Goal: Task Accomplishment & Management: Use online tool/utility

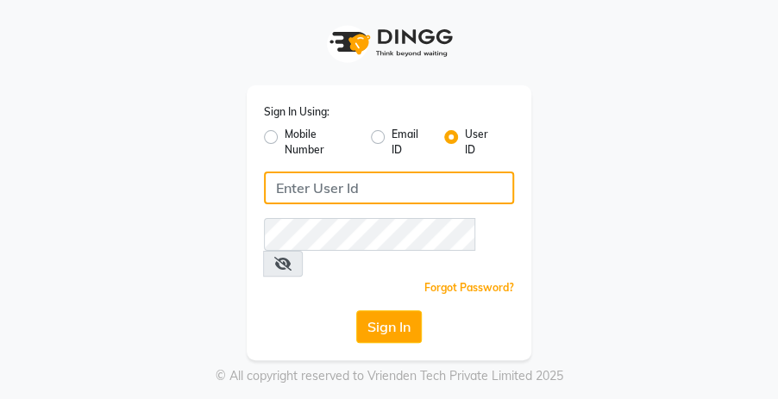
type input "9526010002"
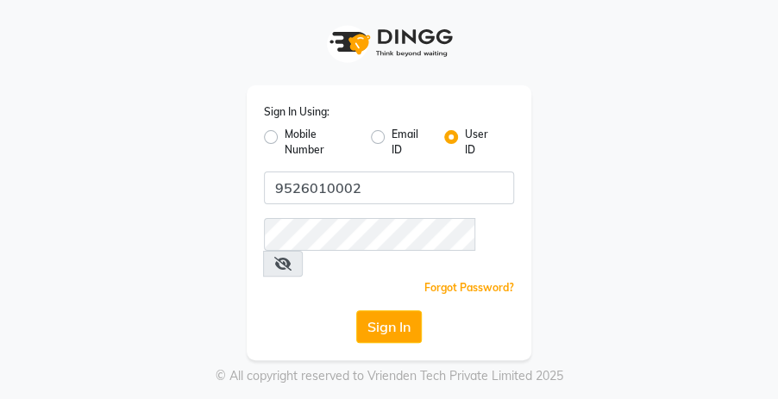
click at [285, 135] on label "Mobile Number" at bounding box center [321, 142] width 72 height 31
click at [285, 135] on input "Mobile Number" at bounding box center [290, 132] width 11 height 11
radio input "true"
radio input "false"
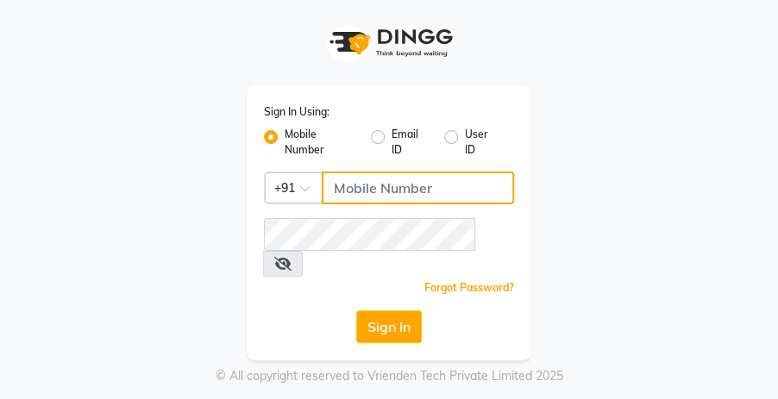
click at [387, 176] on input "Username" at bounding box center [418, 188] width 192 height 33
type input "9526010002"
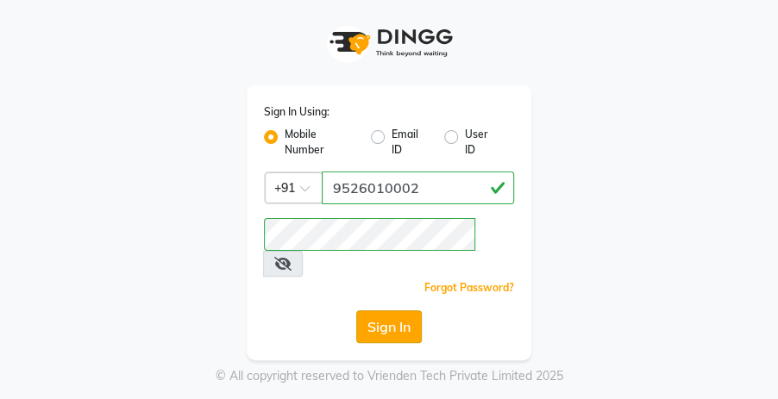
click at [397, 311] on button "Sign In" at bounding box center [389, 327] width 66 height 33
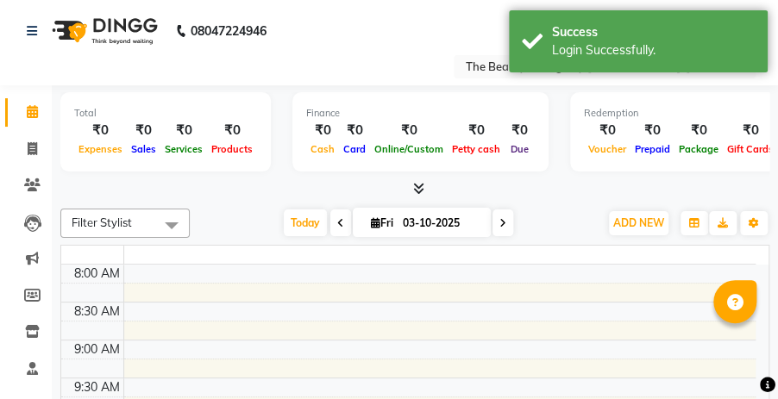
select select "en"
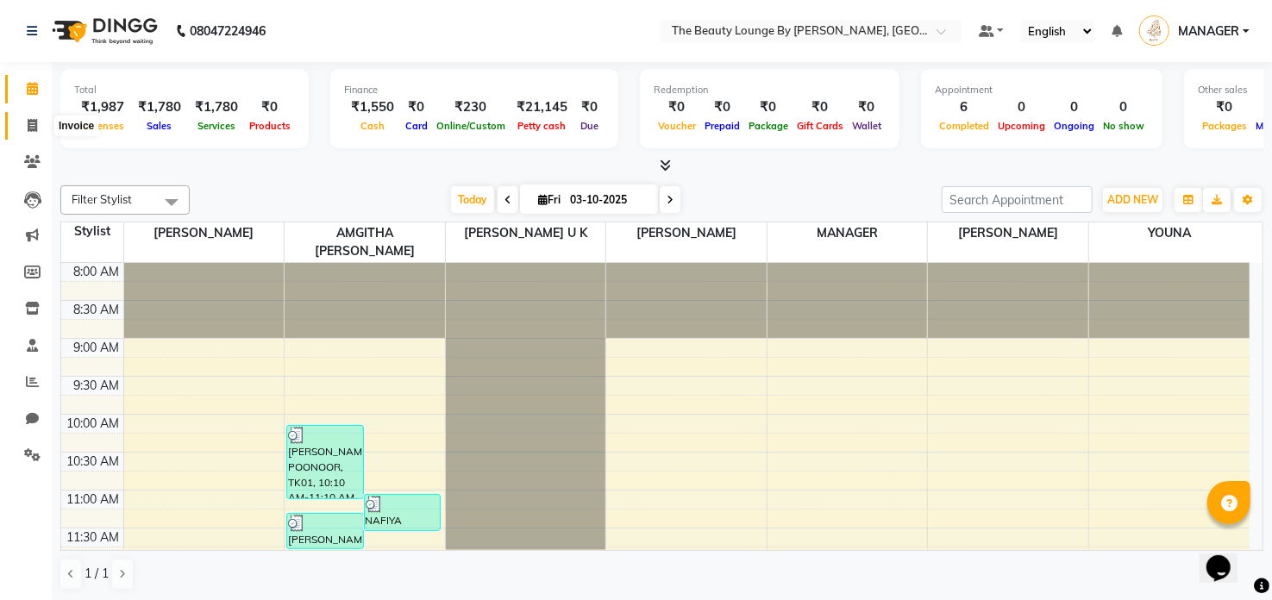
click at [38, 128] on span at bounding box center [32, 126] width 30 height 20
select select "8577"
select select "service"
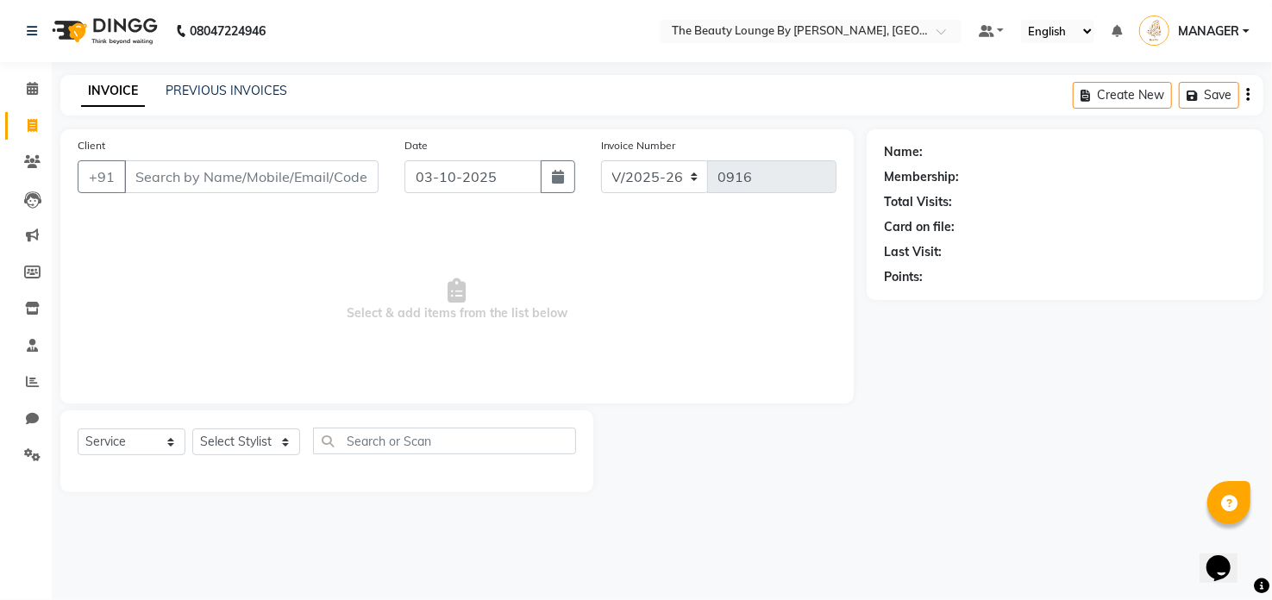
click at [224, 176] on input "Client" at bounding box center [251, 176] width 254 height 33
click at [177, 188] on input "8847790550" at bounding box center [207, 176] width 166 height 33
type input "8847790550"
click at [320, 178] on span "Add Client" at bounding box center [334, 176] width 68 height 17
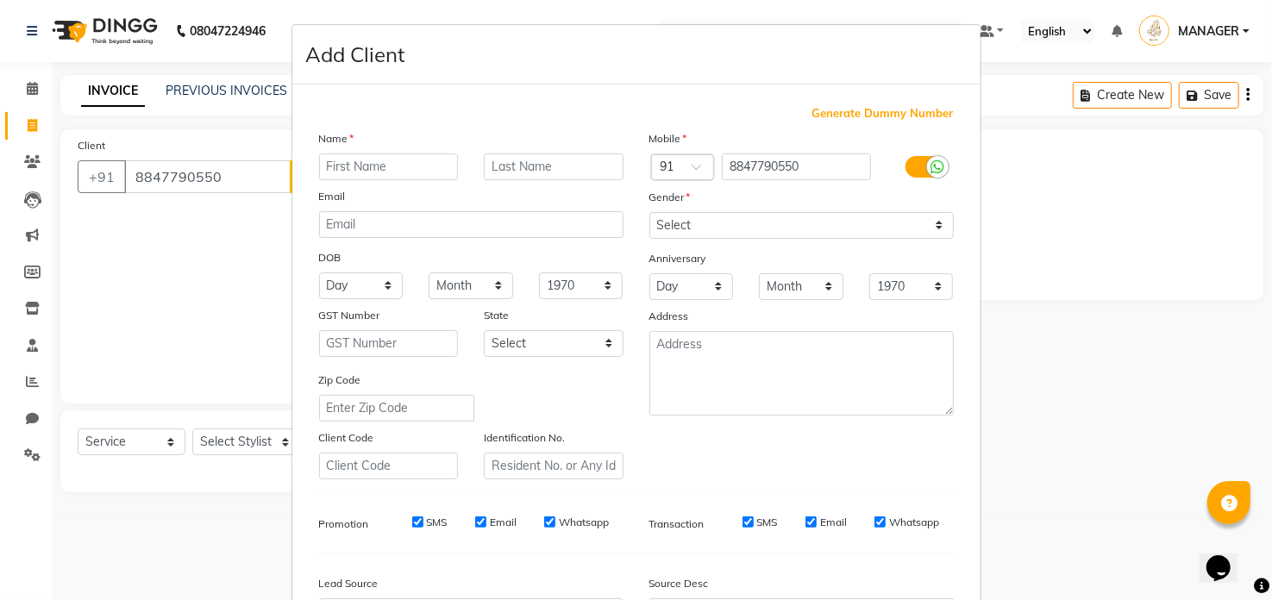
click at [340, 170] on input "text" at bounding box center [389, 167] width 140 height 27
type input "S"
click at [525, 160] on input "text" at bounding box center [554, 167] width 140 height 27
click at [344, 164] on input "HEBA" at bounding box center [389, 167] width 140 height 27
type input "[PERSON_NAME]"
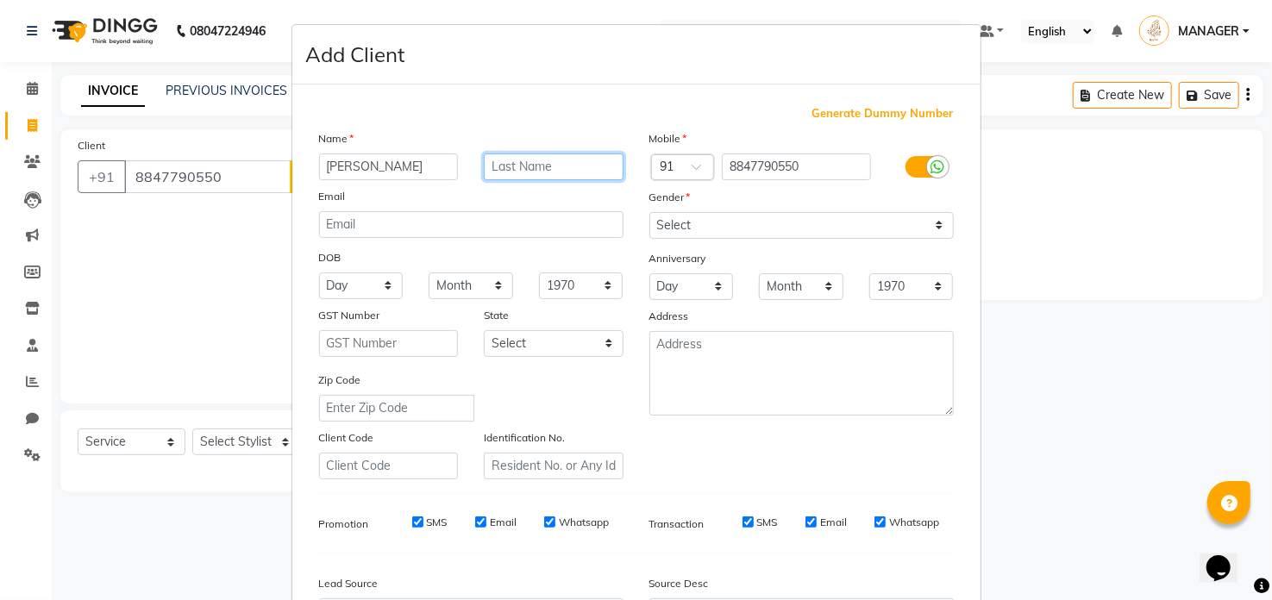
click at [502, 158] on input "text" at bounding box center [554, 167] width 140 height 27
type input "POONOOR"
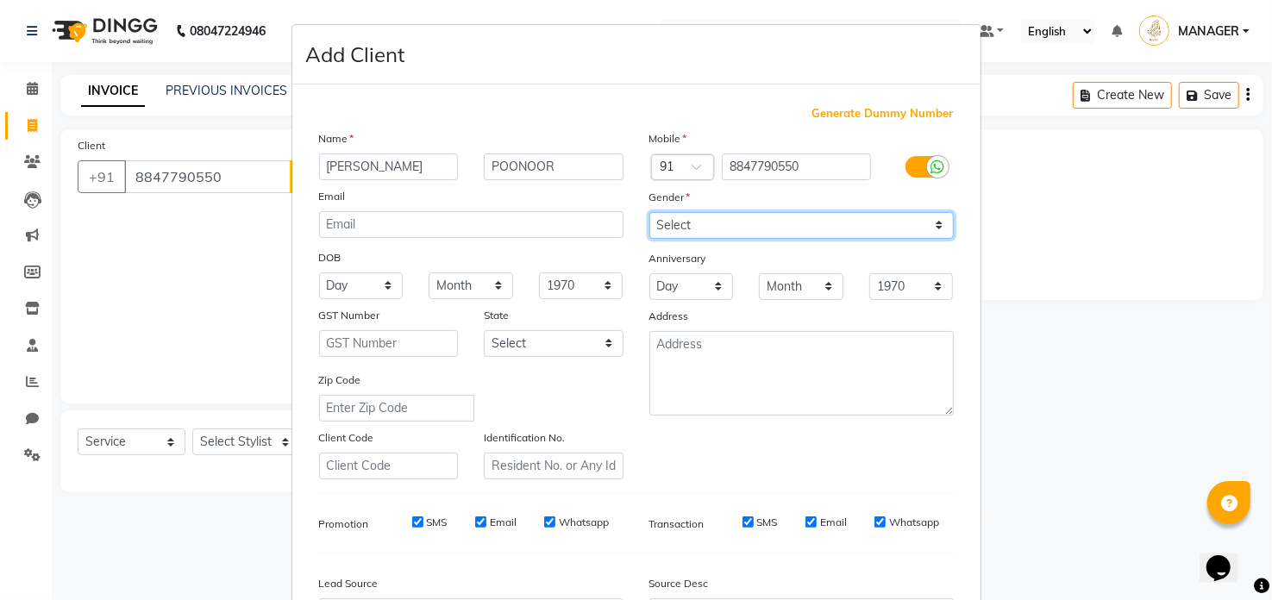
click at [650, 223] on select "Select [DEMOGRAPHIC_DATA] [DEMOGRAPHIC_DATA] Other Prefer Not To Say" at bounding box center [802, 225] width 304 height 27
select select "[DEMOGRAPHIC_DATA]"
click at [650, 212] on select "Select [DEMOGRAPHIC_DATA] [DEMOGRAPHIC_DATA] Other Prefer Not To Say" at bounding box center [802, 225] width 304 height 27
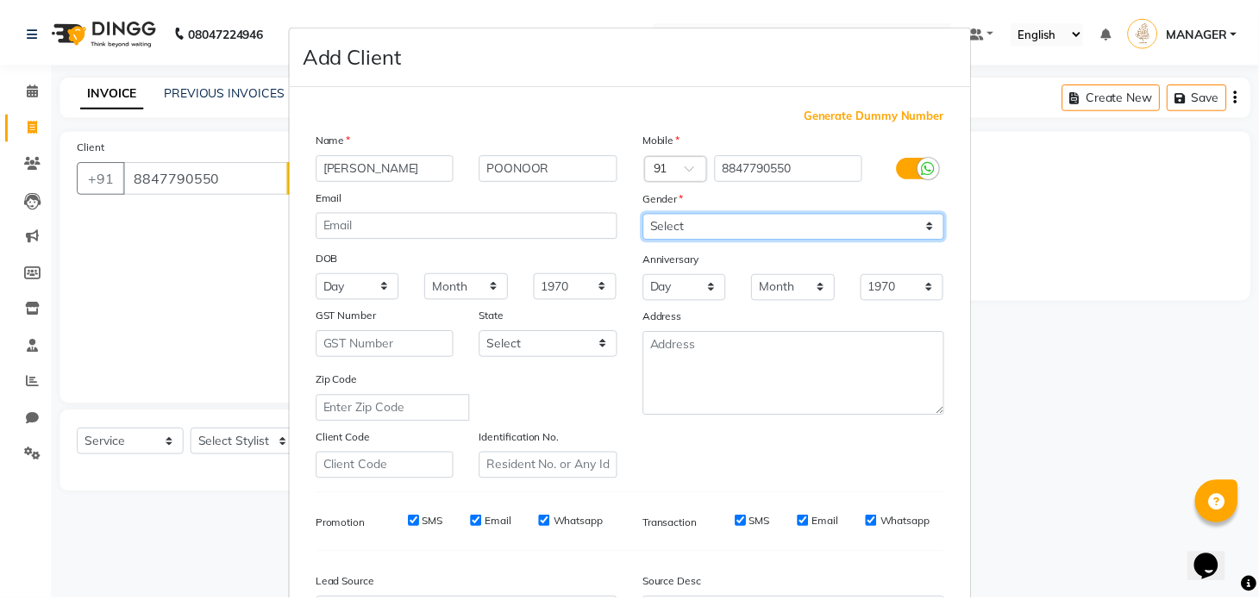
scroll to position [195, 0]
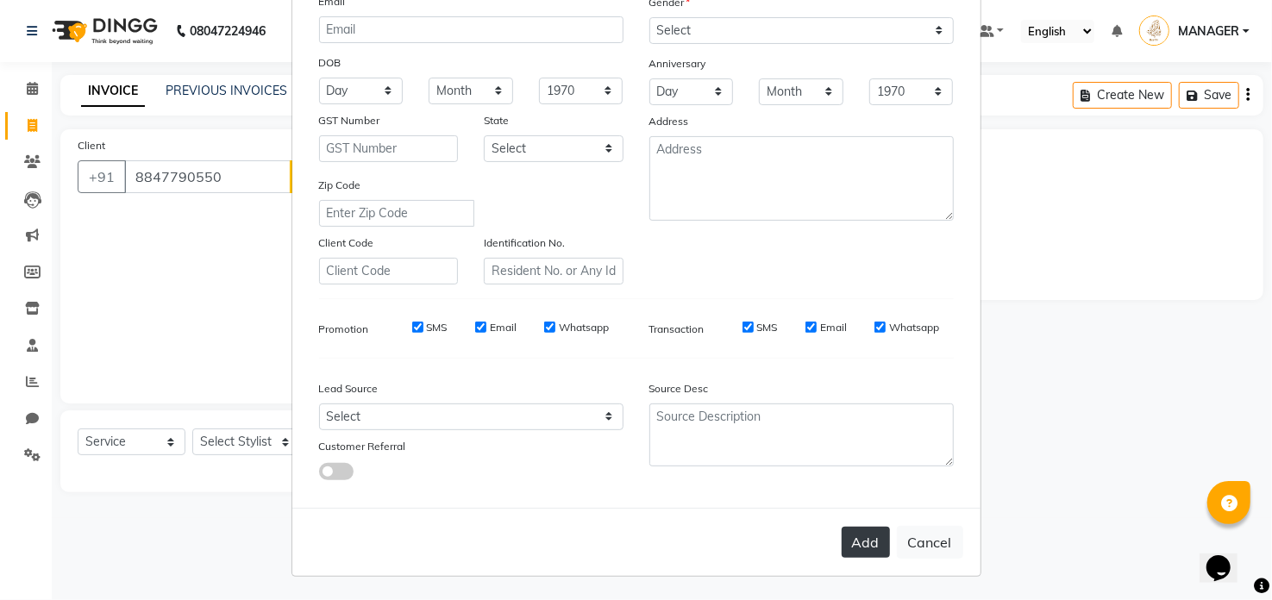
click at [777, 399] on button "Add" at bounding box center [866, 542] width 48 height 31
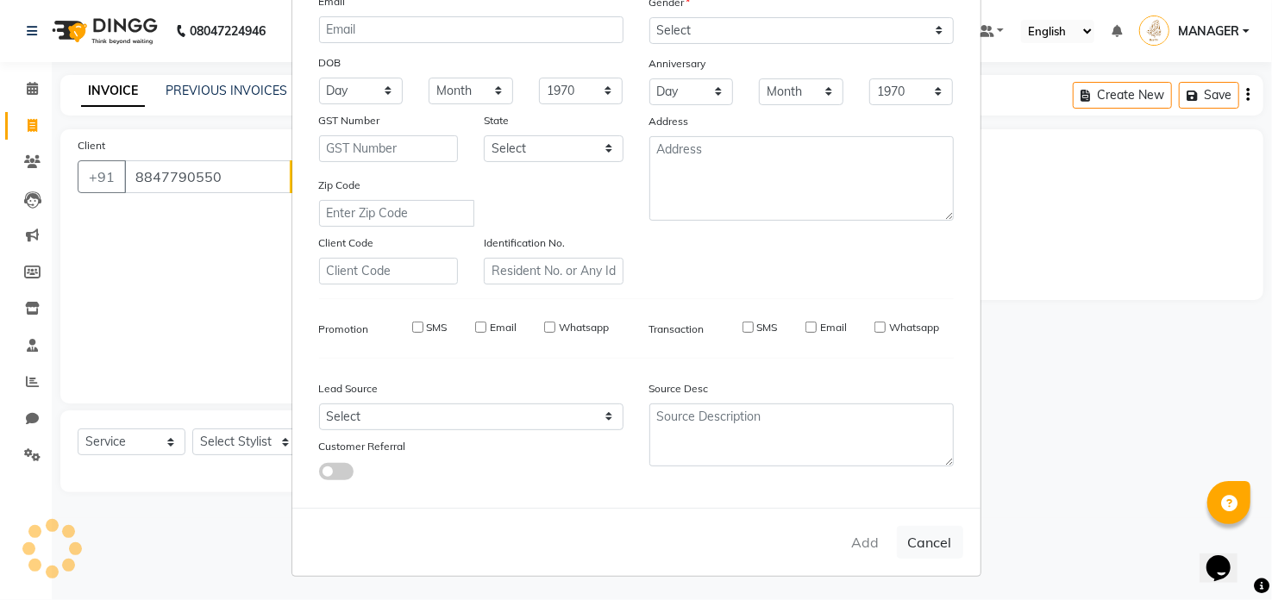
select select
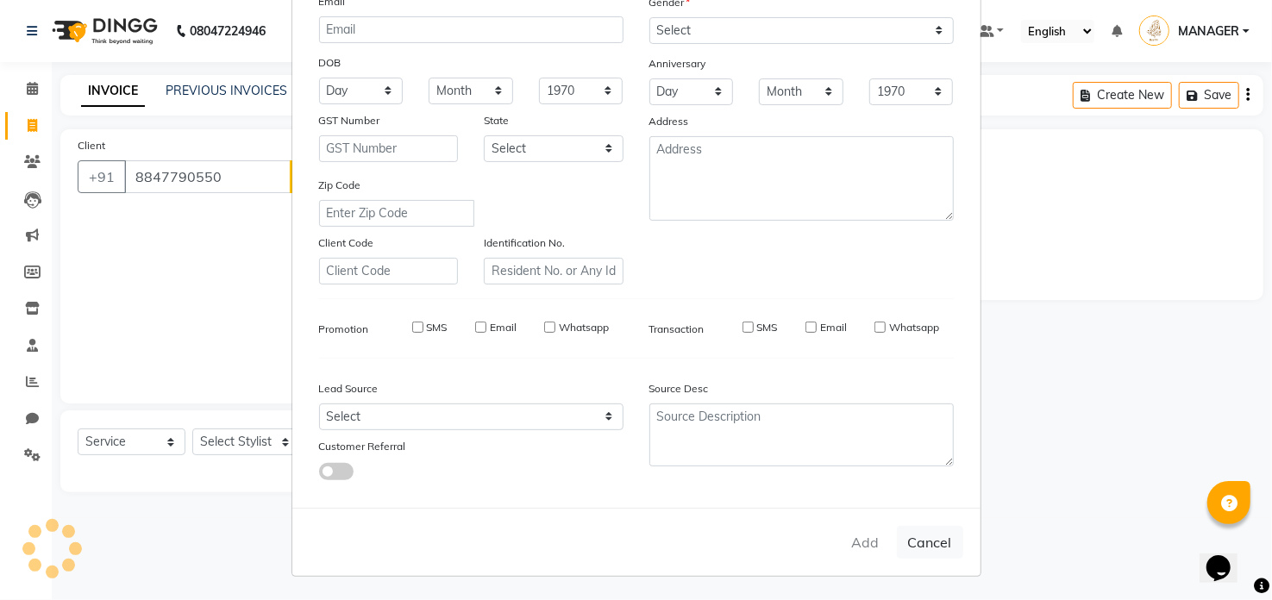
select select
checkbox input "false"
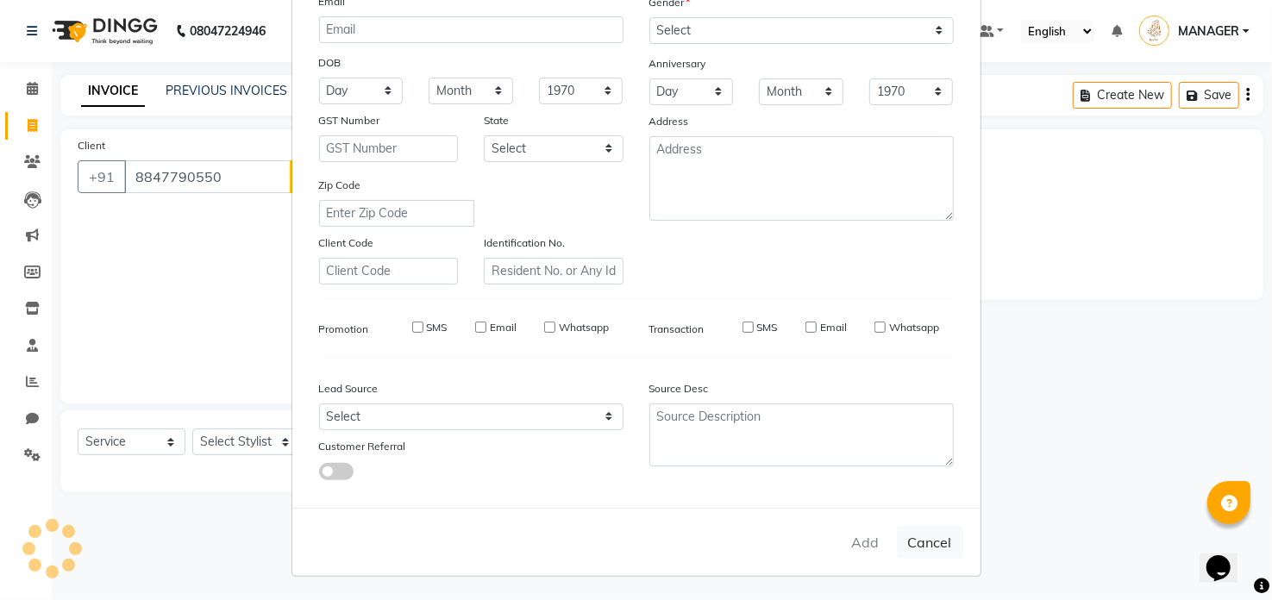
checkbox input "false"
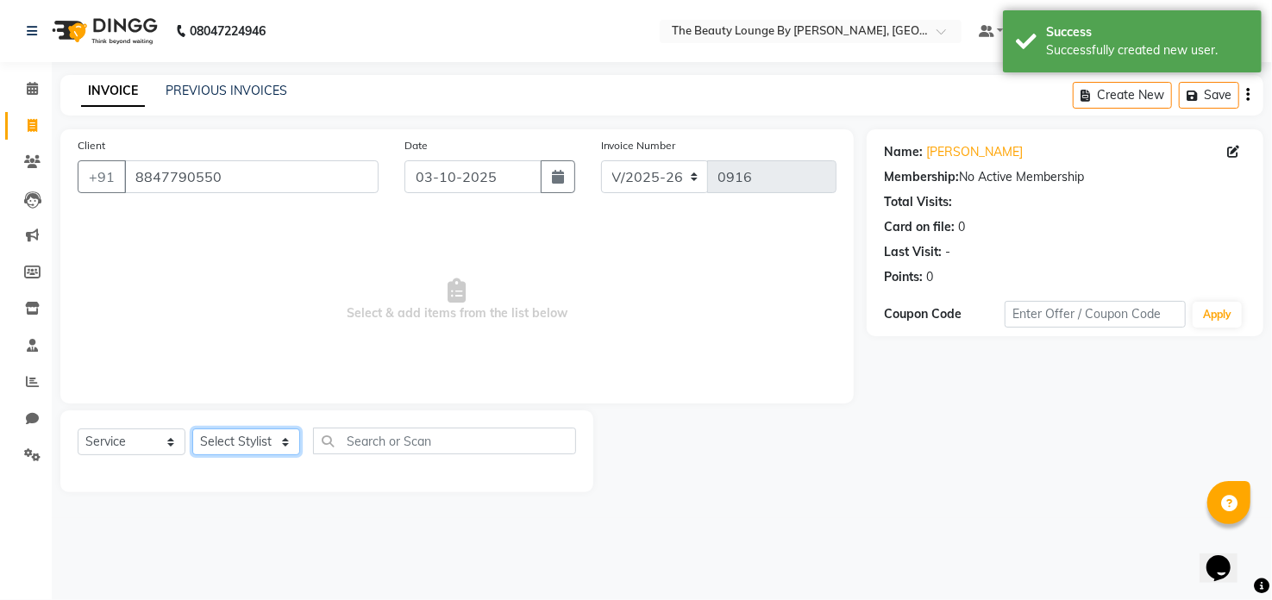
click at [251, 399] on select "Select Stylist AMGITHA [PERSON_NAME] [PERSON_NAME] MANAGER [PERSON_NAME] U K [P…" at bounding box center [246, 442] width 108 height 27
select select "92146"
click at [192, 399] on select "Select Stylist AMGITHA [PERSON_NAME] [PERSON_NAME] MANAGER [PERSON_NAME] U K [P…" at bounding box center [246, 442] width 108 height 27
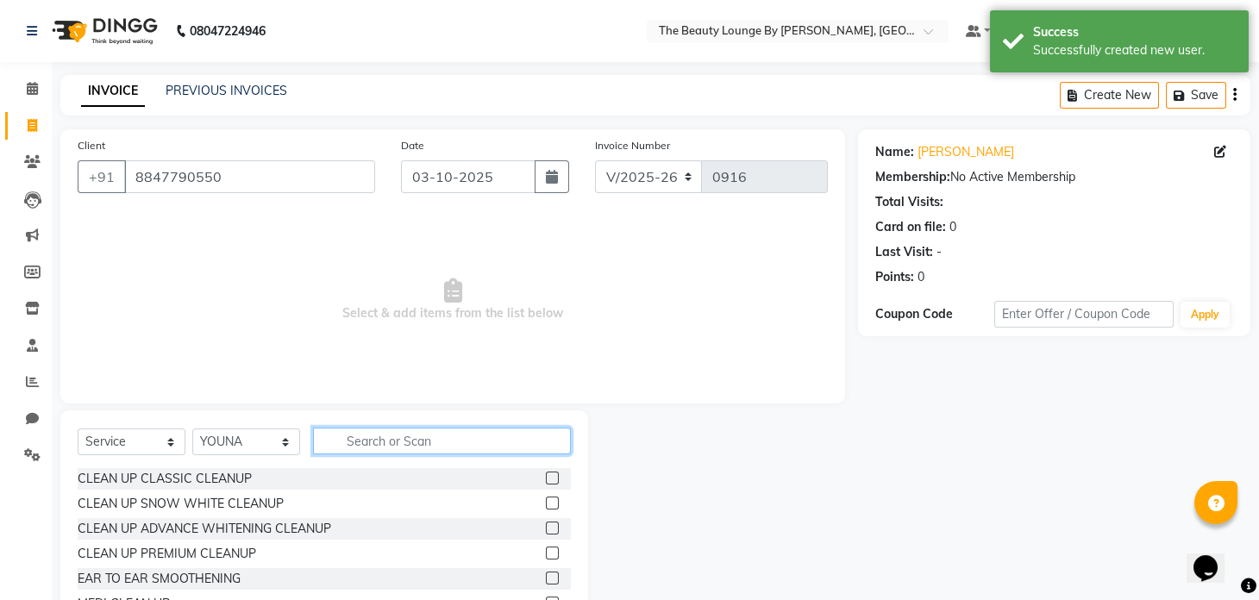
click at [410, 399] on input "text" at bounding box center [442, 441] width 258 height 27
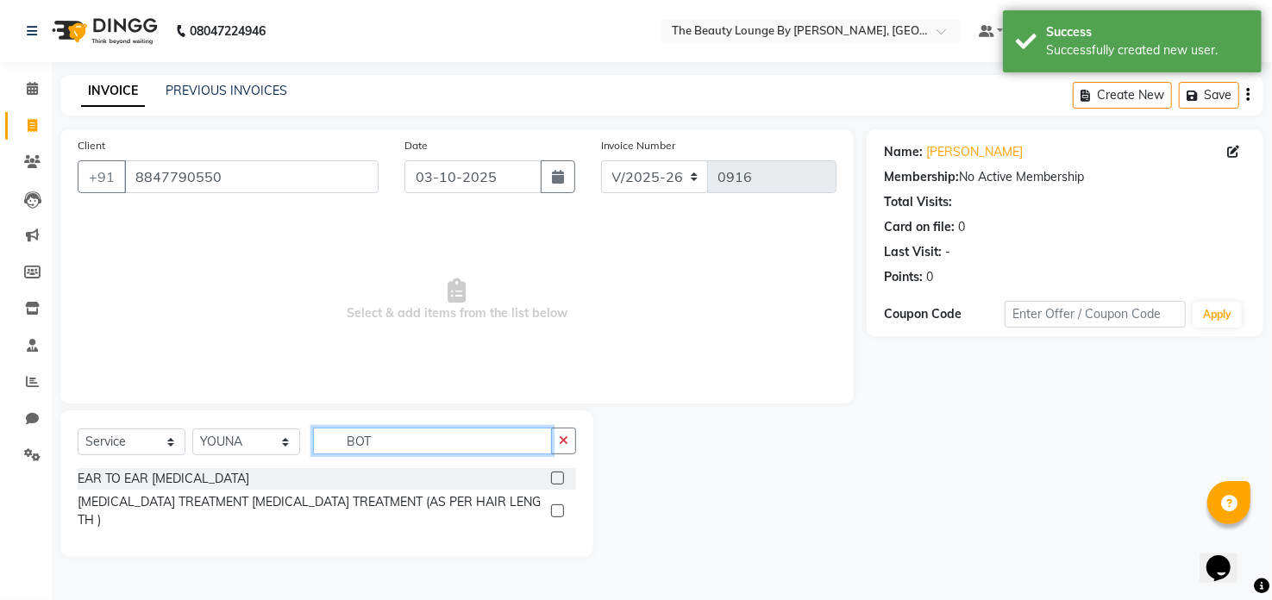
type input "BOT"
click at [558, 399] on label at bounding box center [557, 478] width 13 height 13
click at [558, 399] on input "checkbox" at bounding box center [556, 479] width 11 height 11
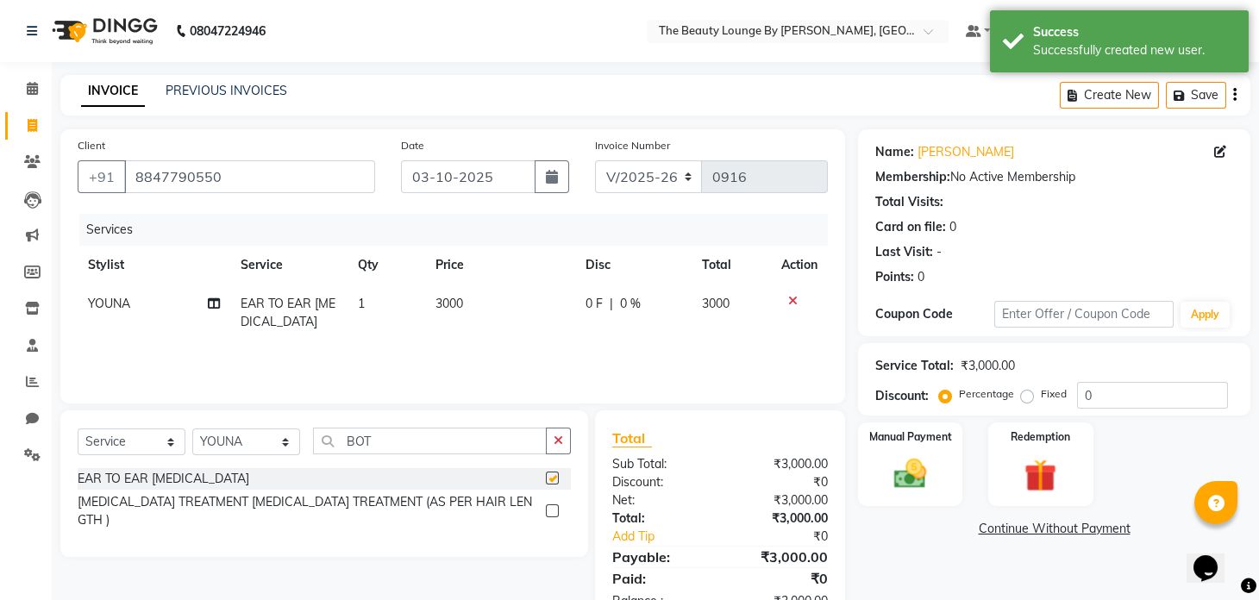
checkbox input "false"
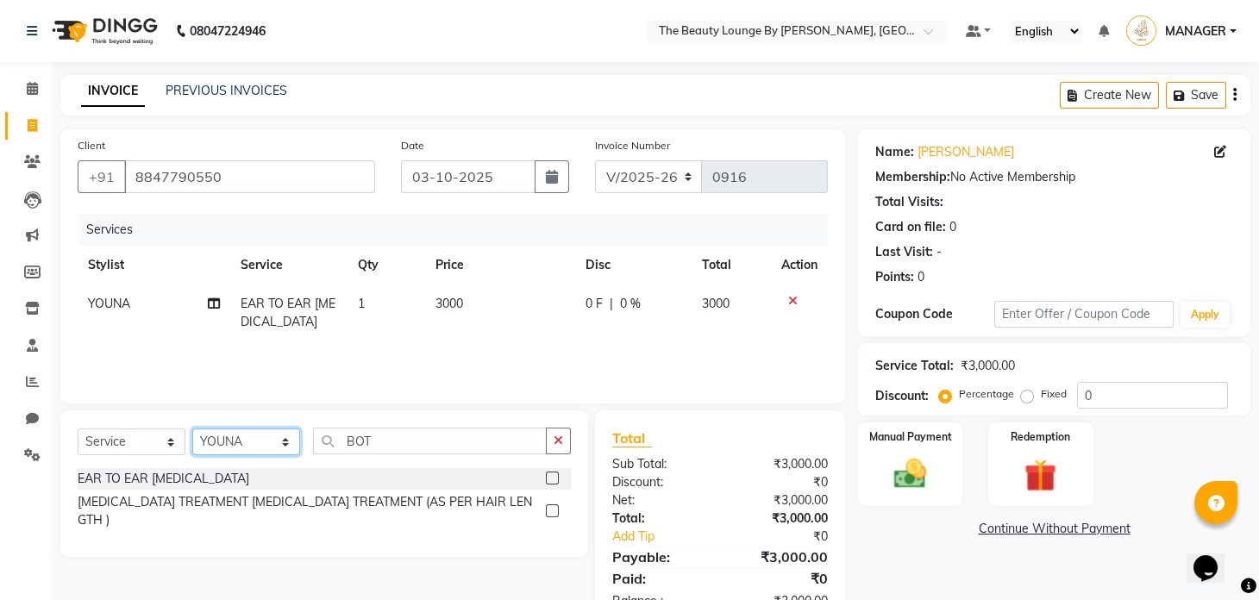
drag, startPoint x: 273, startPoint y: 439, endPoint x: 435, endPoint y: 450, distance: 161.7
click at [435, 399] on div "Select Service Product Membership Package Voucher Prepaid Gift Card Select Styl…" at bounding box center [324, 448] width 493 height 41
click at [435, 399] on input "BOT" at bounding box center [430, 441] width 234 height 27
type input "B"
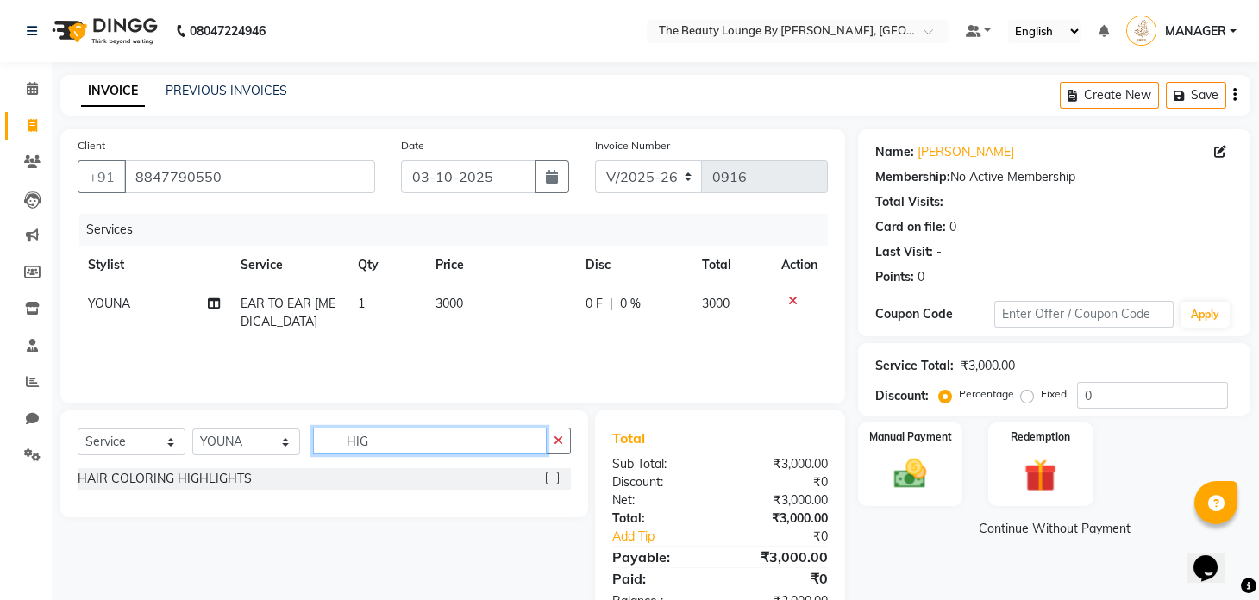
type input "HIG"
click at [550, 399] on label at bounding box center [552, 478] width 13 height 13
click at [550, 399] on input "checkbox" at bounding box center [551, 479] width 11 height 11
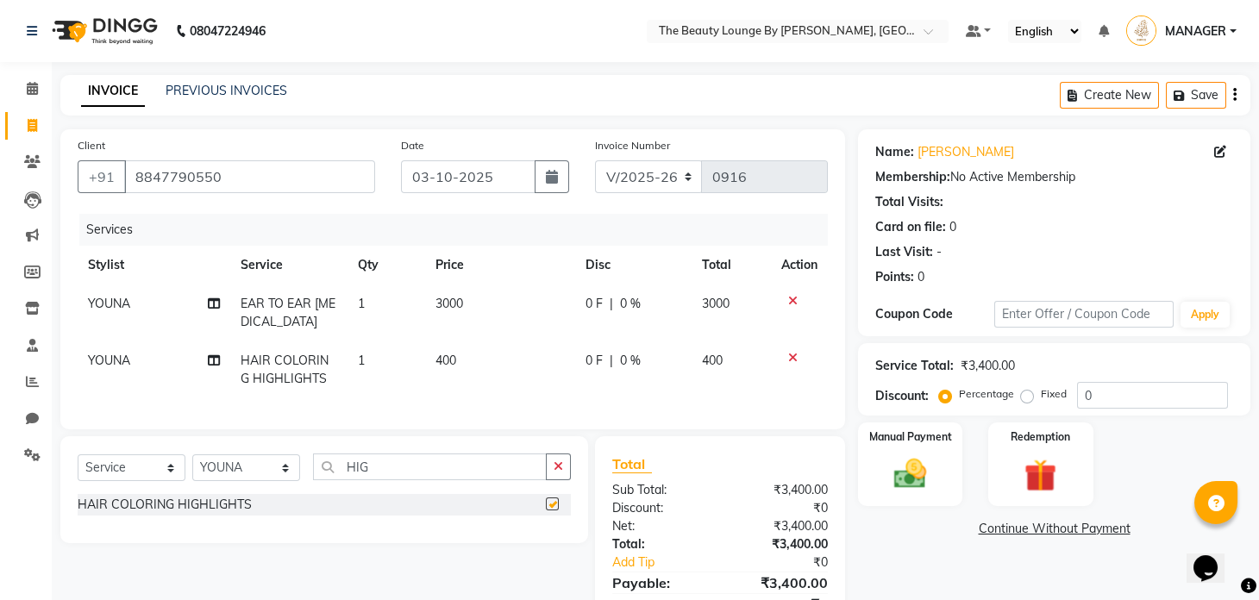
checkbox input "false"
click at [475, 354] on td "400" at bounding box center [500, 370] width 150 height 57
select select "92146"
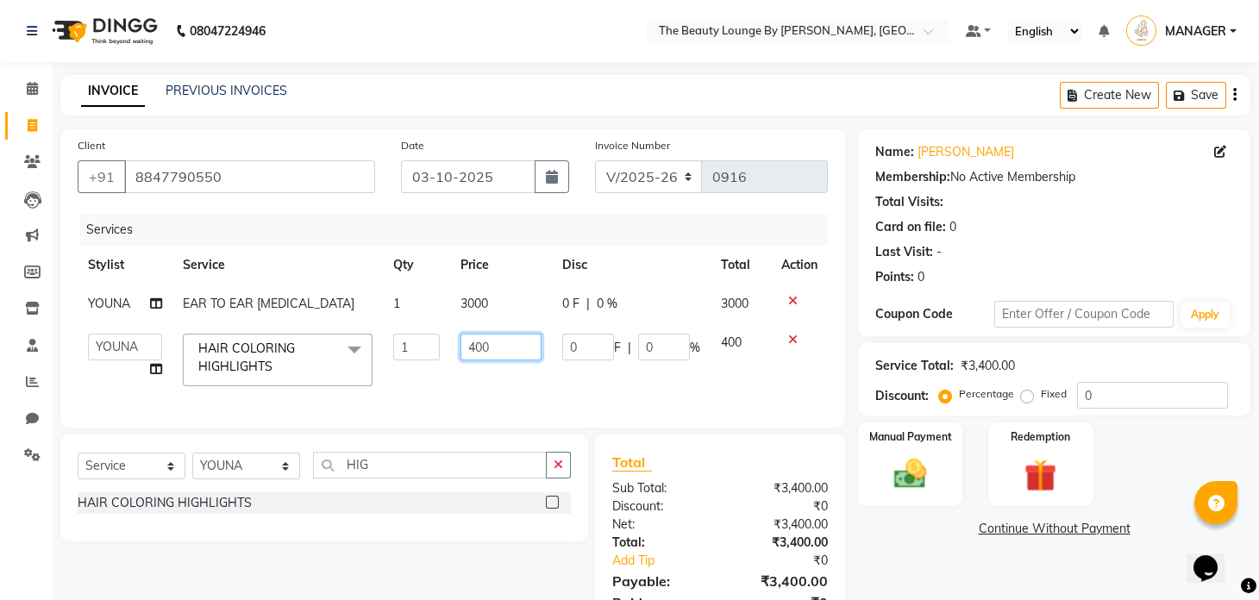
click at [476, 340] on input "400" at bounding box center [501, 347] width 81 height 27
type input "1600"
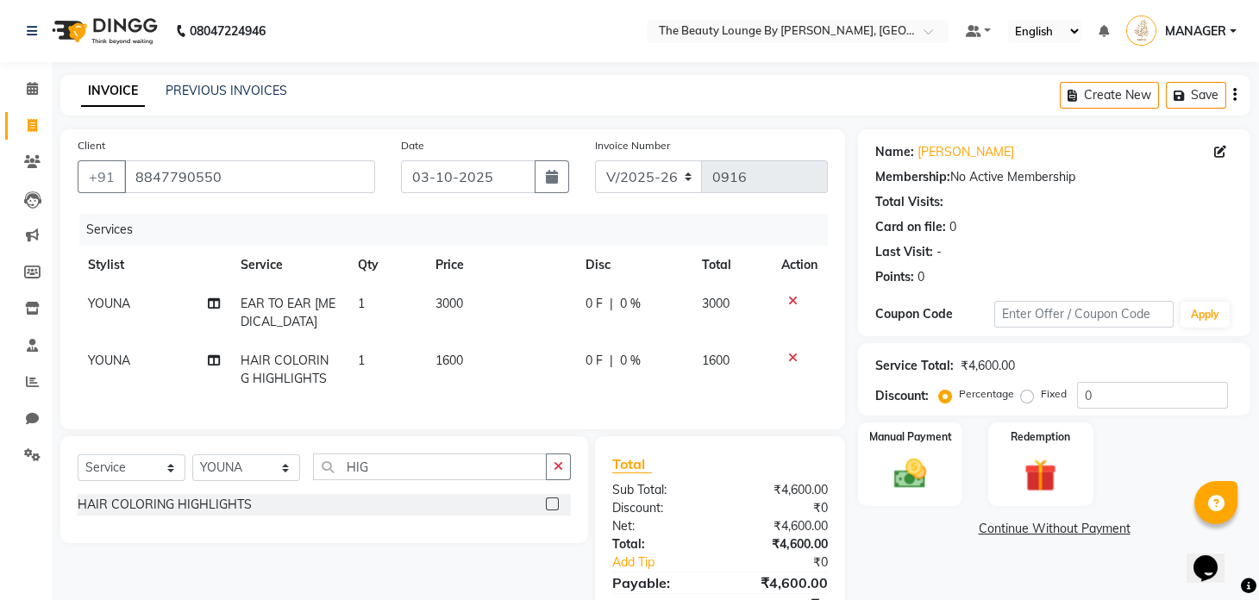
click at [515, 385] on td "1600" at bounding box center [500, 370] width 150 height 57
select select "92146"
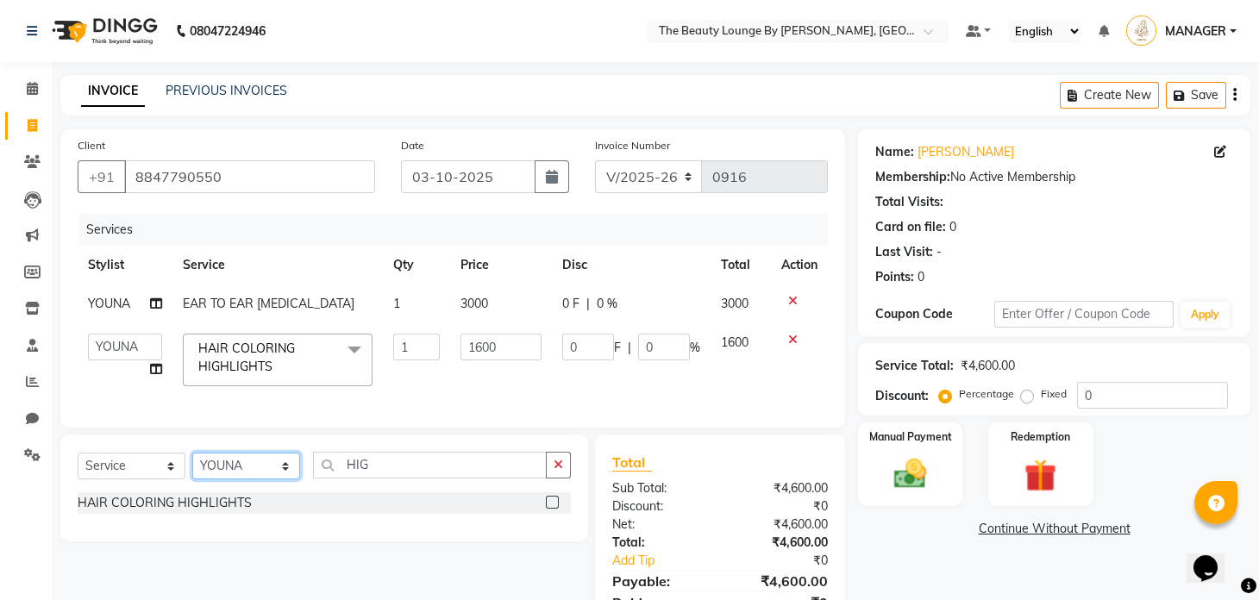
click at [272, 399] on select "Select Stylist AMGITHA [PERSON_NAME] [PERSON_NAME] MANAGER [PERSON_NAME] U K [P…" at bounding box center [246, 466] width 108 height 27
click at [392, 399] on input "HIG" at bounding box center [430, 465] width 234 height 27
type input "TRI"
click at [552, 399] on label at bounding box center [552, 502] width 13 height 13
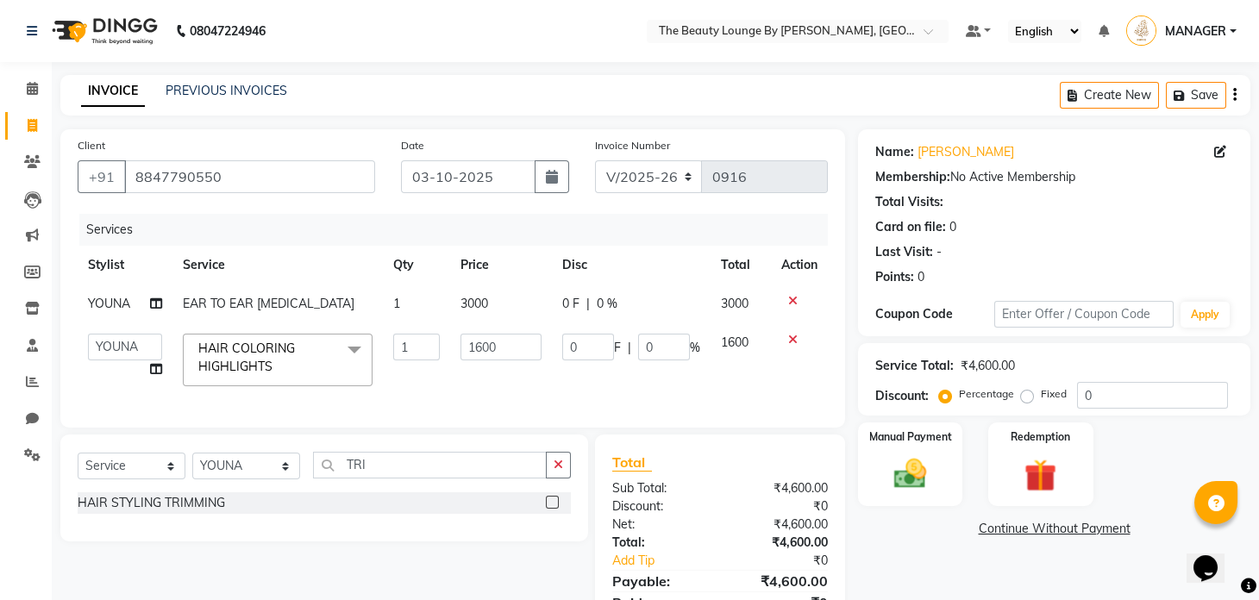
click at [552, 399] on input "checkbox" at bounding box center [551, 503] width 11 height 11
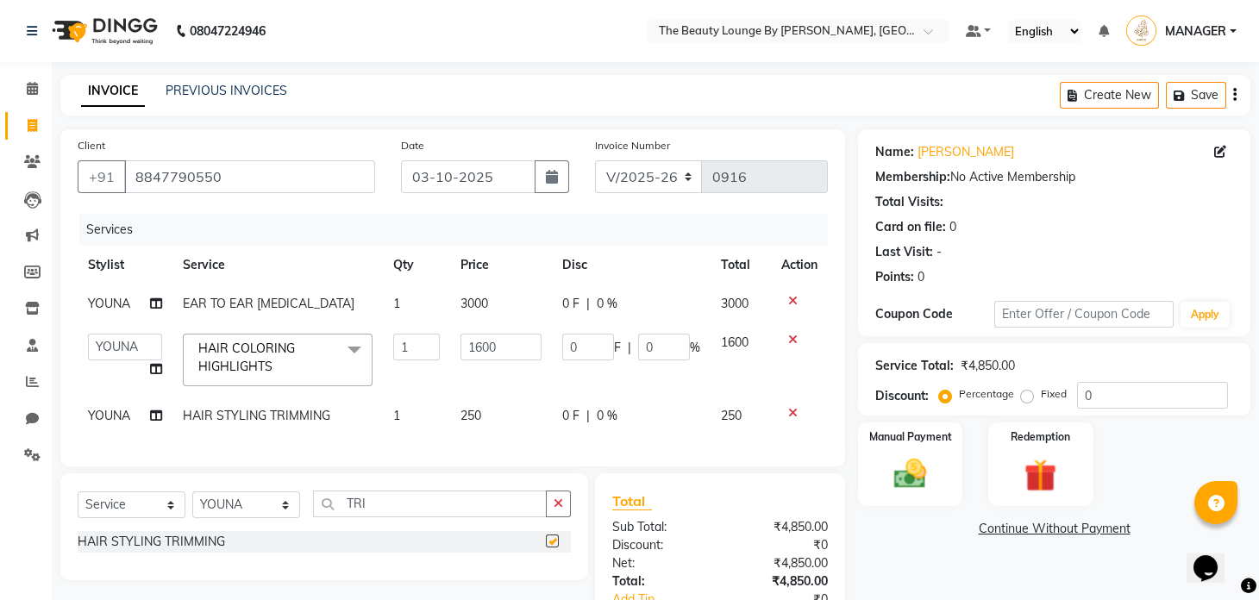
checkbox input "false"
click at [518, 399] on td "250" at bounding box center [501, 416] width 102 height 39
select select "92146"
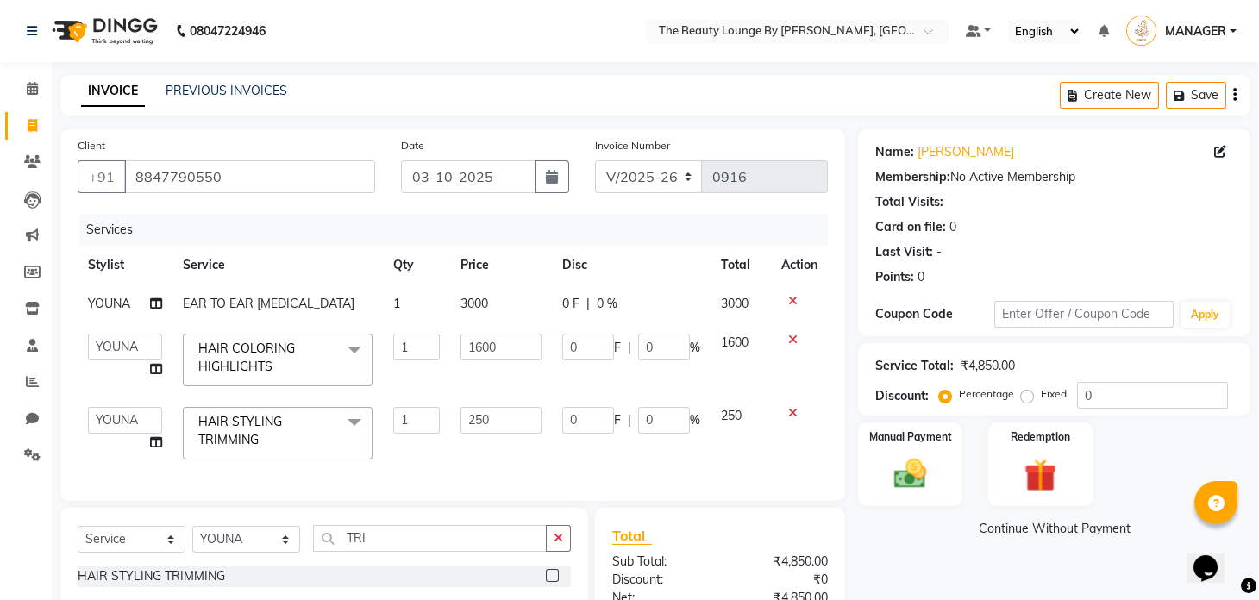
click at [497, 399] on div "Services Stylist Service Qty Price Disc Total Action YOUNA EAR TO EAR [MEDICAL_…" at bounding box center [453, 349] width 750 height 270
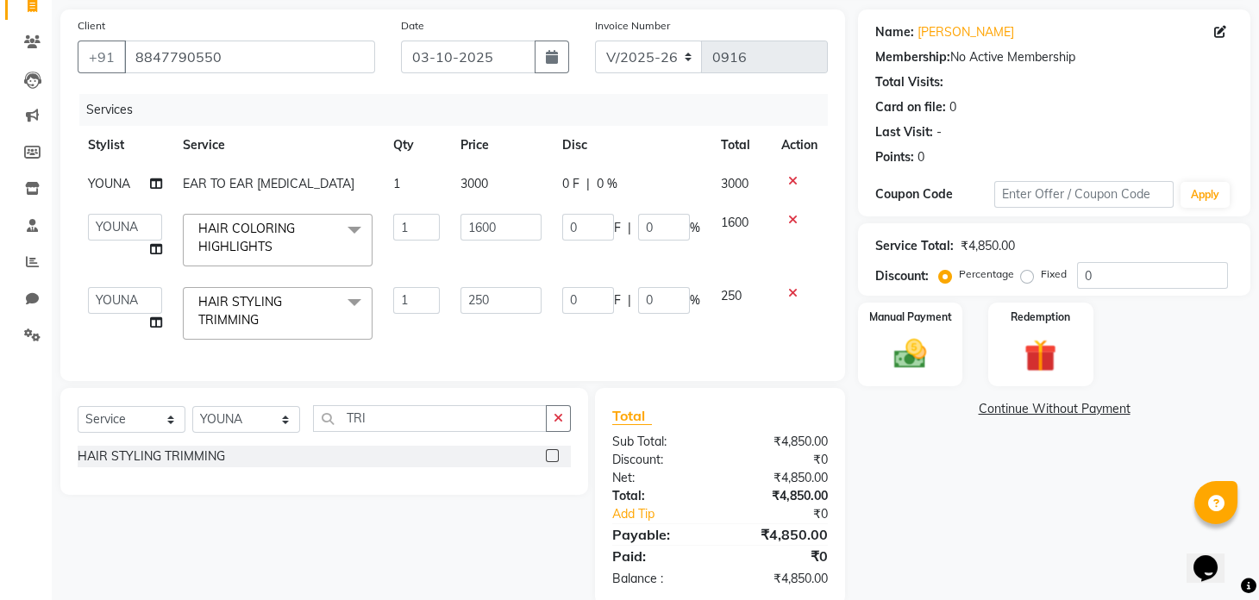
scroll to position [128, 0]
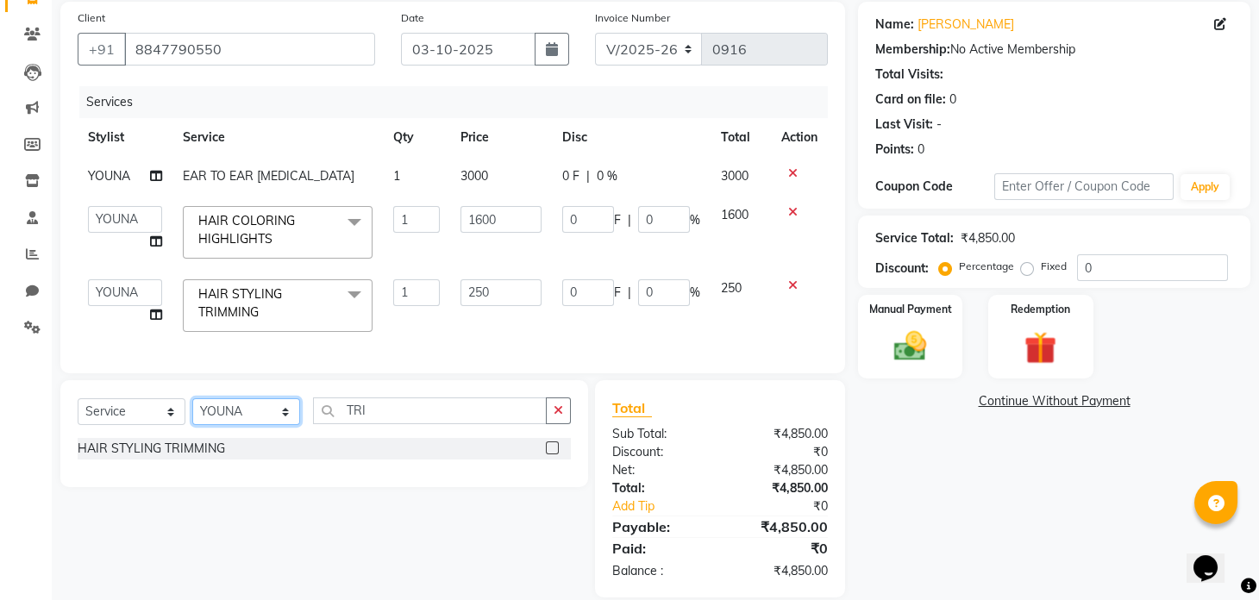
click at [279, 399] on select "Select Stylist AMGITHA [PERSON_NAME] [PERSON_NAME] MANAGER [PERSON_NAME] U K [P…" at bounding box center [246, 412] width 108 height 27
click at [419, 399] on input "TRI" at bounding box center [430, 411] width 234 height 27
type input "T"
type input "EY"
click at [548, 399] on label at bounding box center [552, 448] width 13 height 13
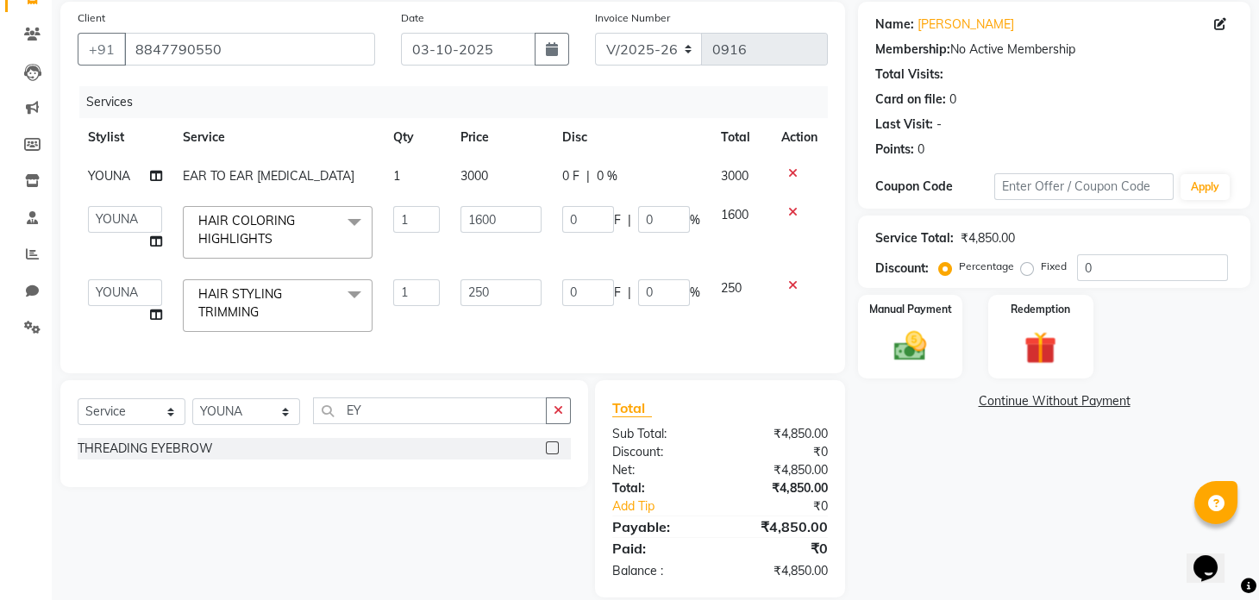
click at [548, 399] on input "checkbox" at bounding box center [551, 448] width 11 height 11
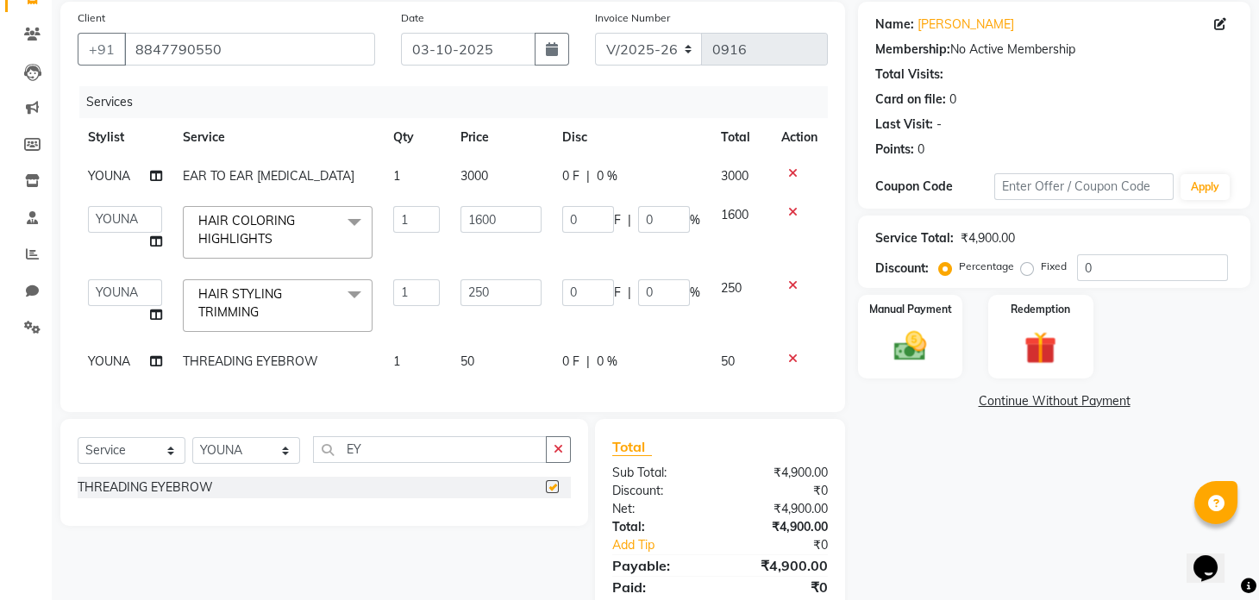
checkbox input "false"
click at [272, 399] on select "Select Stylist AMGITHA [PERSON_NAME] [PERSON_NAME] MANAGER [PERSON_NAME] U K [P…" at bounding box center [246, 450] width 108 height 27
select select "86785"
click at [192, 399] on select "Select Stylist AMGITHA [PERSON_NAME] [PERSON_NAME] MANAGER [PERSON_NAME] U K [P…" at bounding box center [246, 450] width 108 height 27
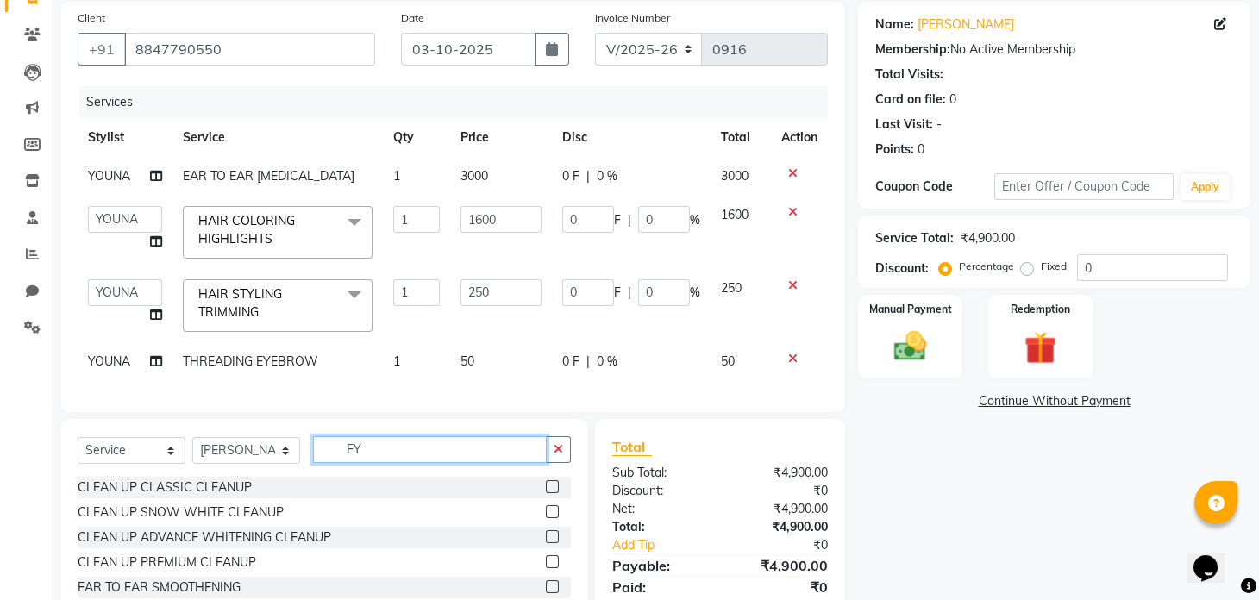
click at [422, 399] on input "EY" at bounding box center [430, 449] width 234 height 27
type input "E"
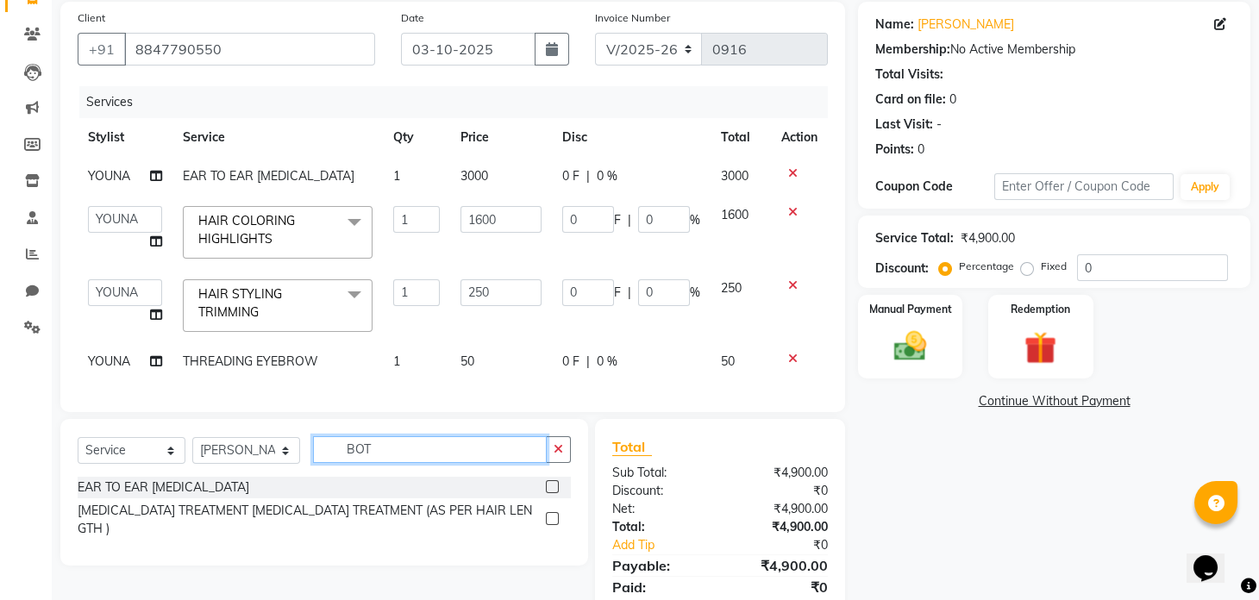
type input "BOT"
click at [554, 399] on label at bounding box center [552, 486] width 13 height 13
click at [554, 399] on input "checkbox" at bounding box center [551, 487] width 11 height 11
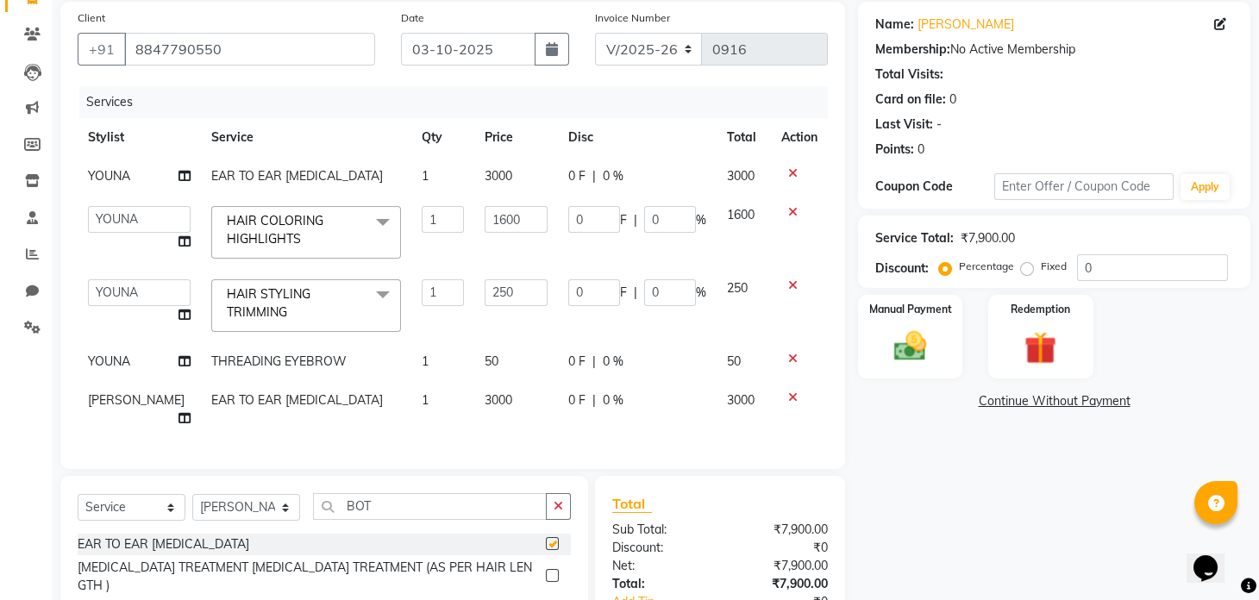
checkbox input "false"
click at [399, 399] on input "BOT" at bounding box center [430, 506] width 234 height 27
type input "B"
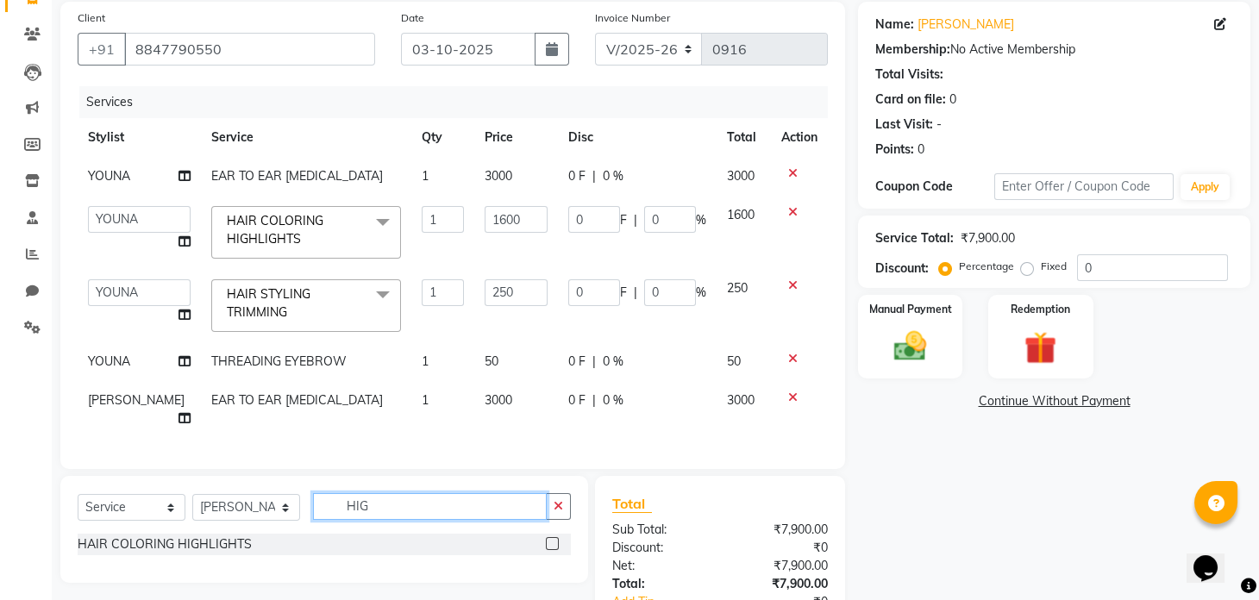
type input "HIG"
click at [546, 399] on label at bounding box center [552, 543] width 13 height 13
click at [546, 399] on input "checkbox" at bounding box center [551, 544] width 11 height 11
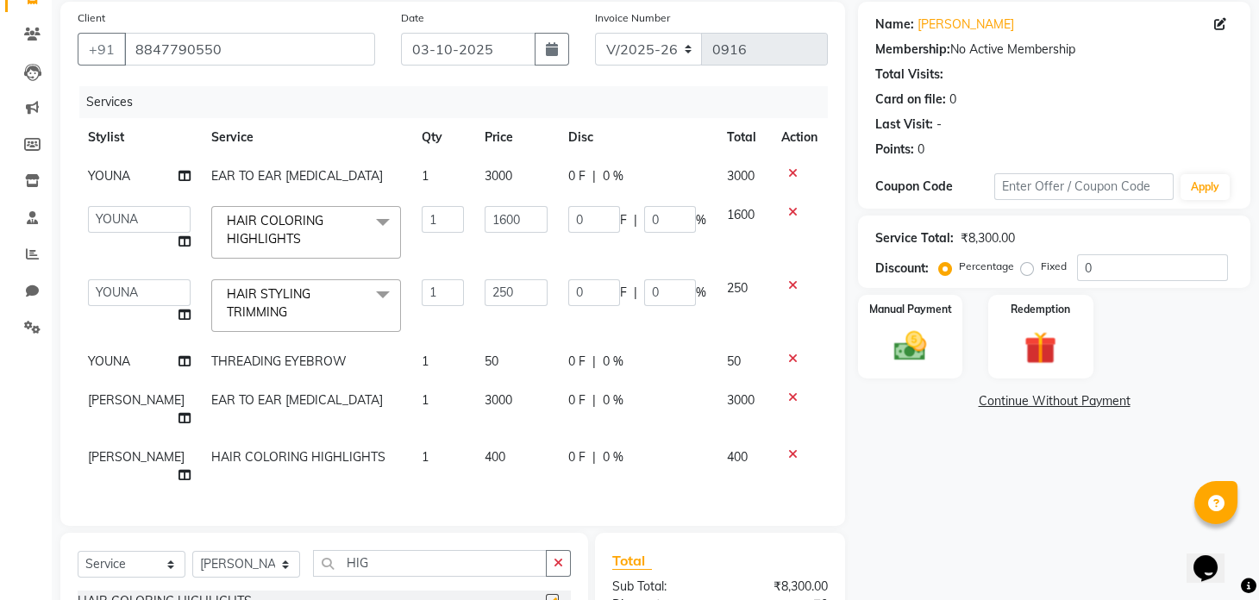
checkbox input "false"
click at [474, 399] on td "400" at bounding box center [516, 466] width 84 height 57
select select "86785"
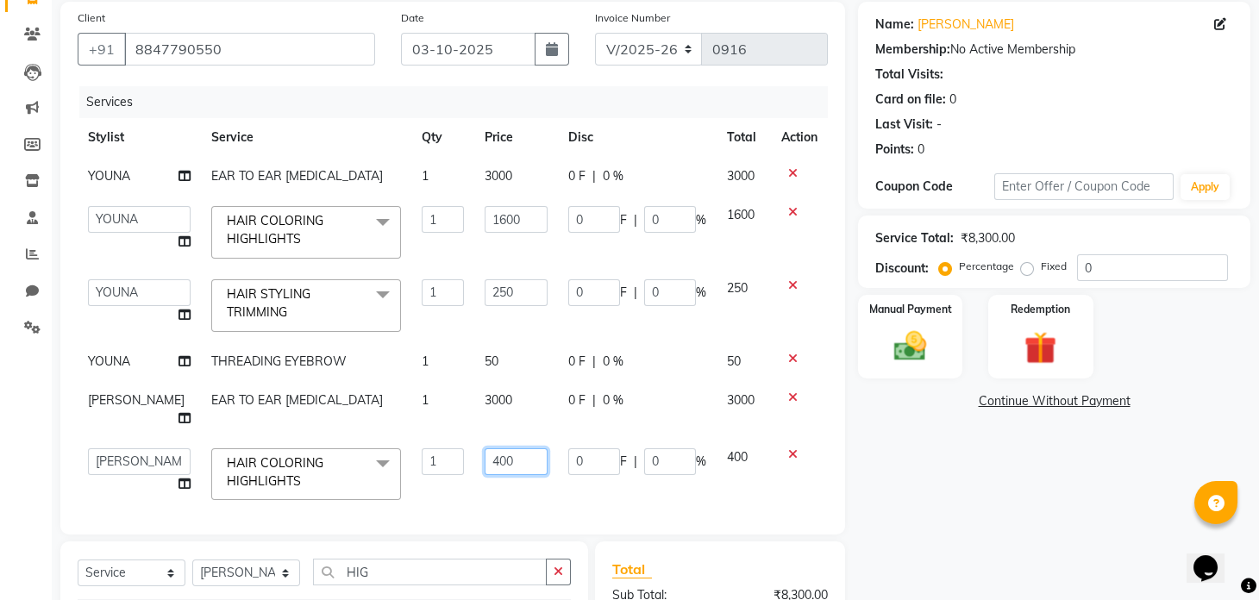
click at [485, 399] on input "400" at bounding box center [516, 462] width 63 height 27
type input "1600"
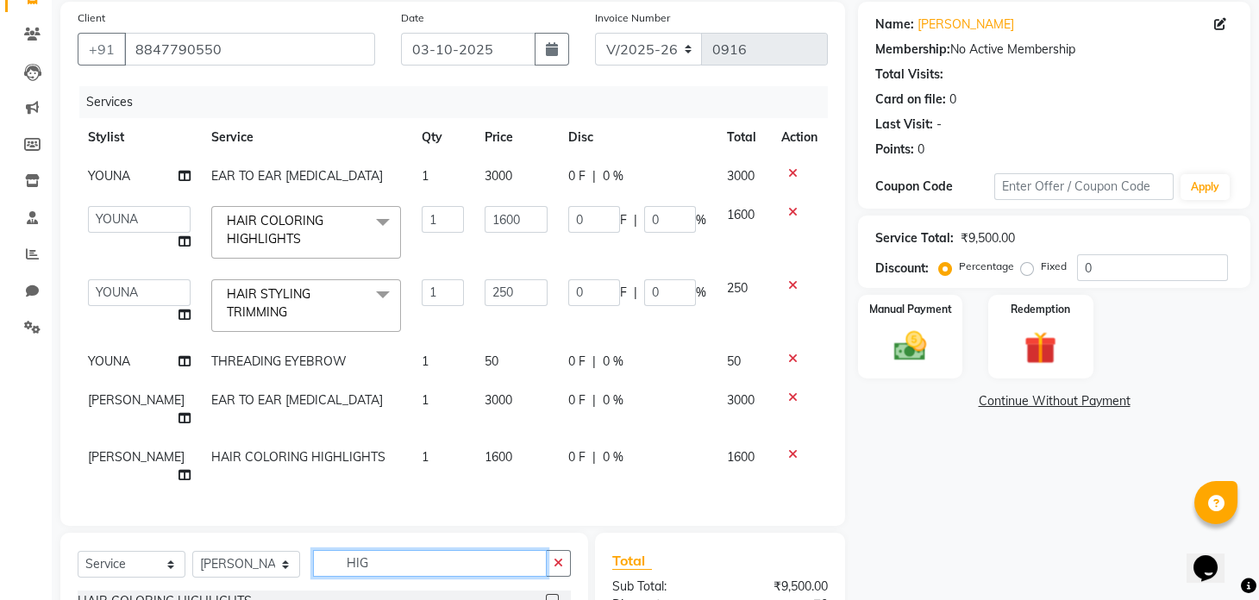
click at [404, 399] on input "HIG" at bounding box center [430, 563] width 234 height 27
type input "H"
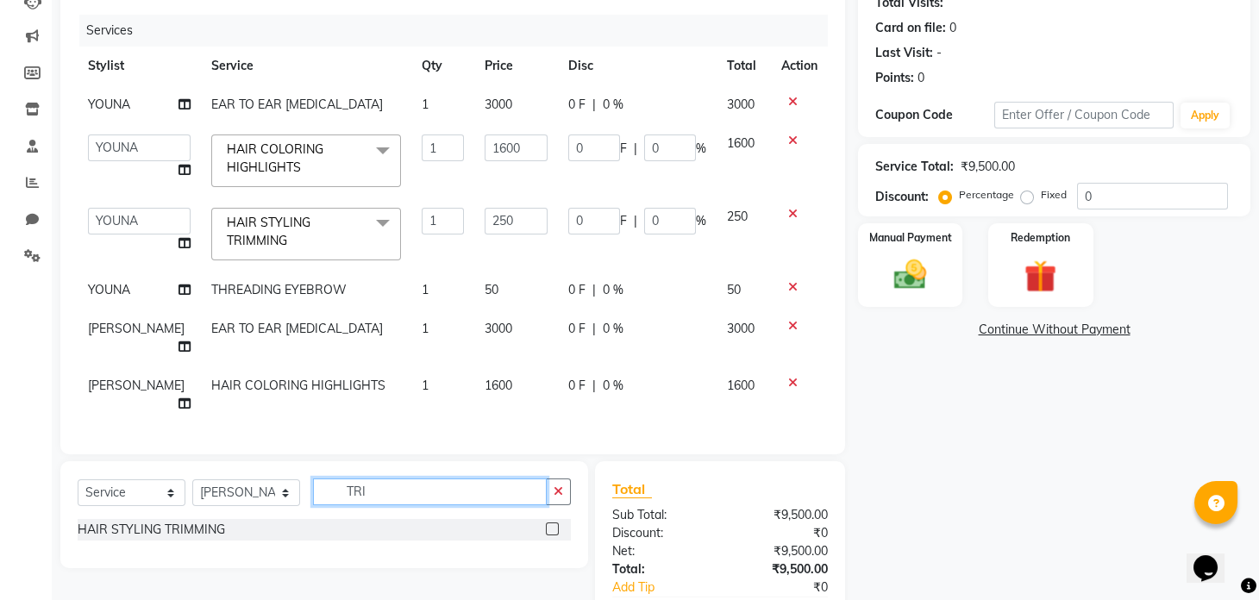
scroll to position [200, 0]
type input "TRI"
click at [551, 399] on label at bounding box center [552, 528] width 13 height 13
click at [551, 399] on input "checkbox" at bounding box center [551, 529] width 11 height 11
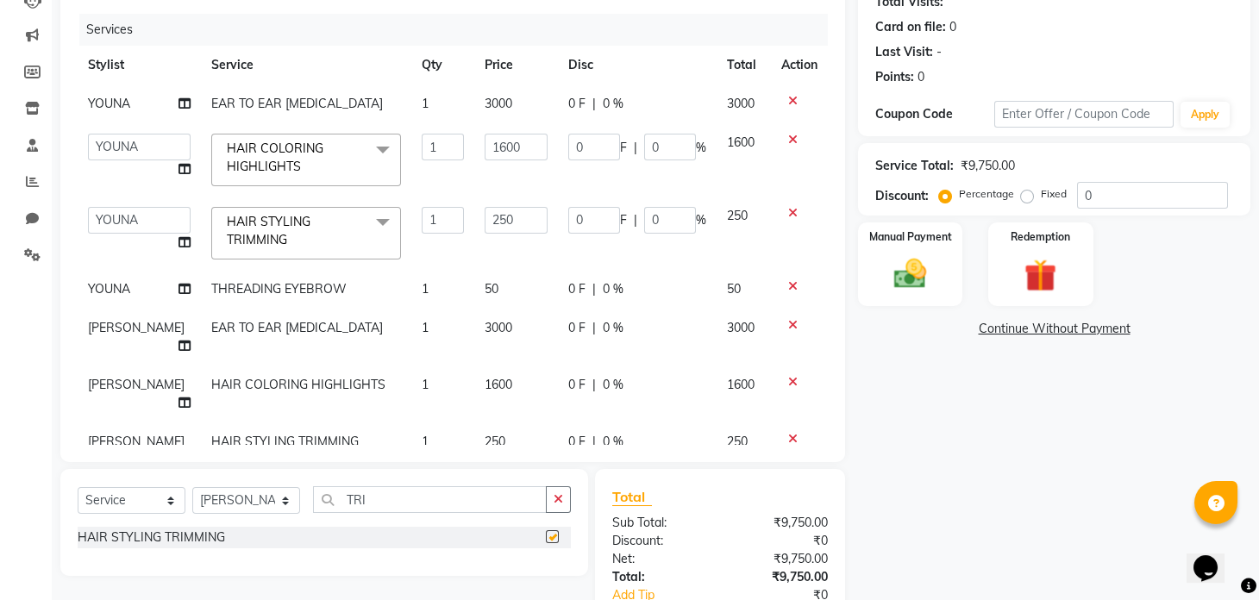
checkbox input "false"
drag, startPoint x: 550, startPoint y: 198, endPoint x: 507, endPoint y: 105, distance: 102.7
click at [507, 105] on tbody "YOUNA EAR TO EAR [MEDICAL_DATA] 1 3000 0 F | 0 % 3000 AMGITHA [PERSON_NAME] [PE…" at bounding box center [453, 282] width 750 height 395
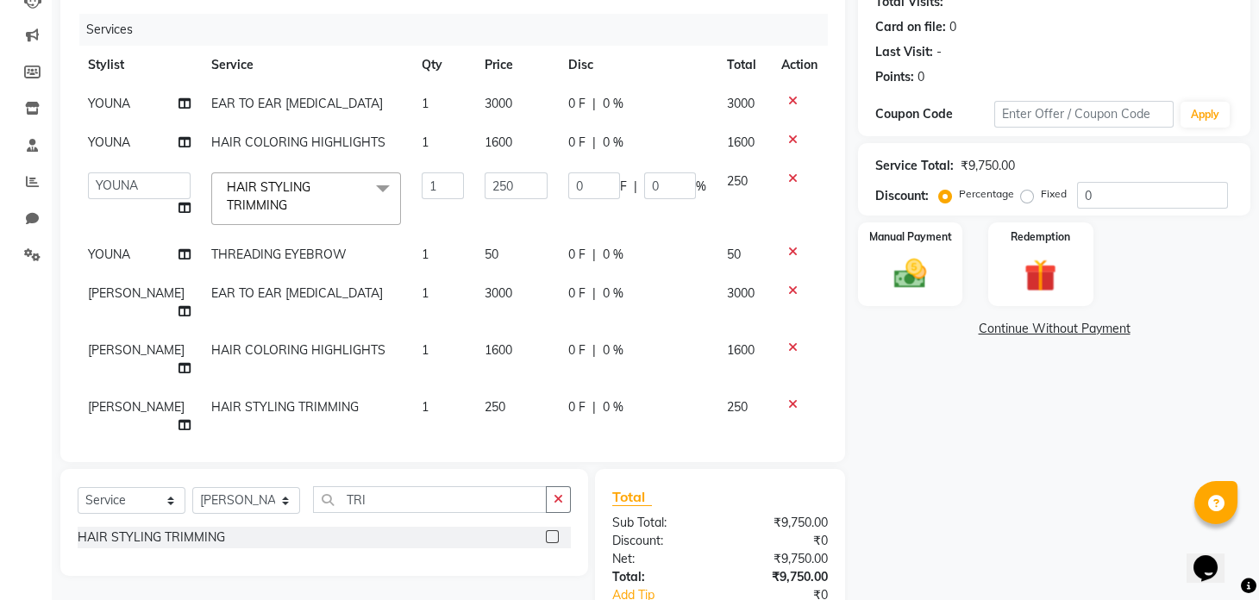
click at [507, 105] on td "3000" at bounding box center [516, 104] width 84 height 39
select select "92146"
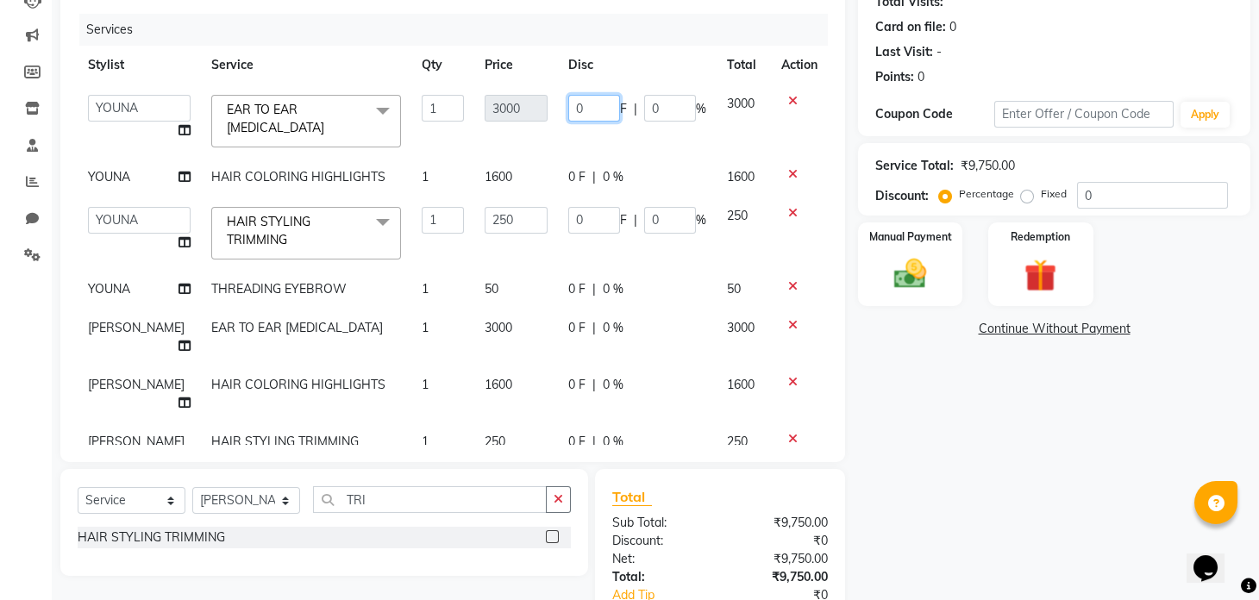
click at [580, 108] on input "0" at bounding box center [594, 108] width 52 height 27
type input "300"
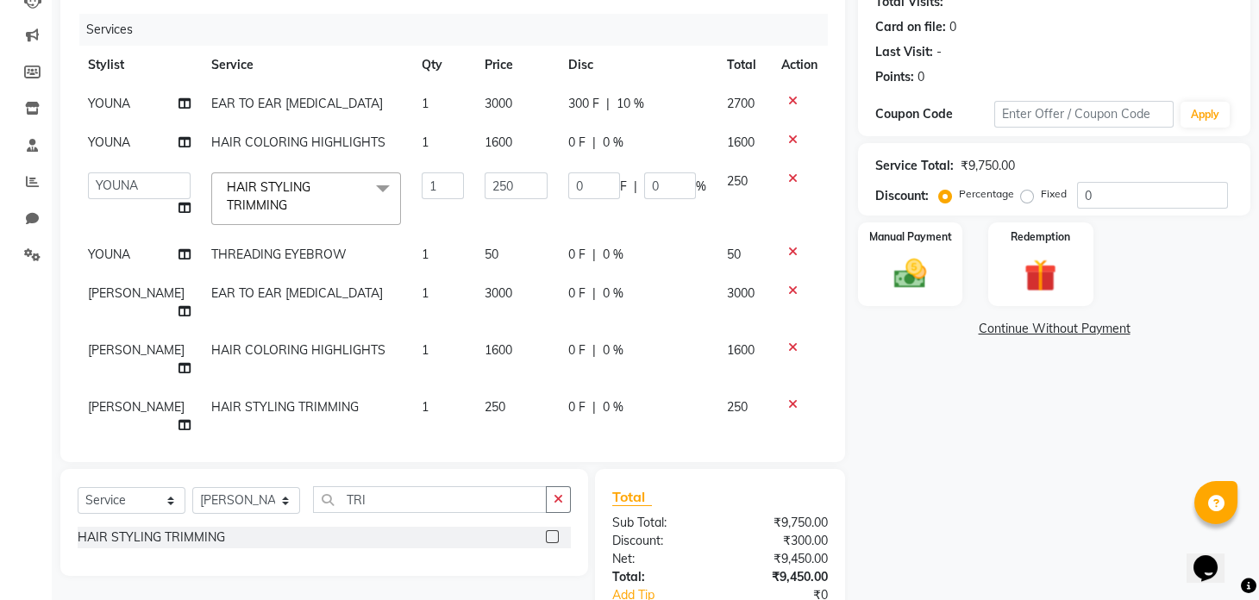
click at [640, 263] on td "0 F | 0 %" at bounding box center [637, 254] width 159 height 39
select select "92146"
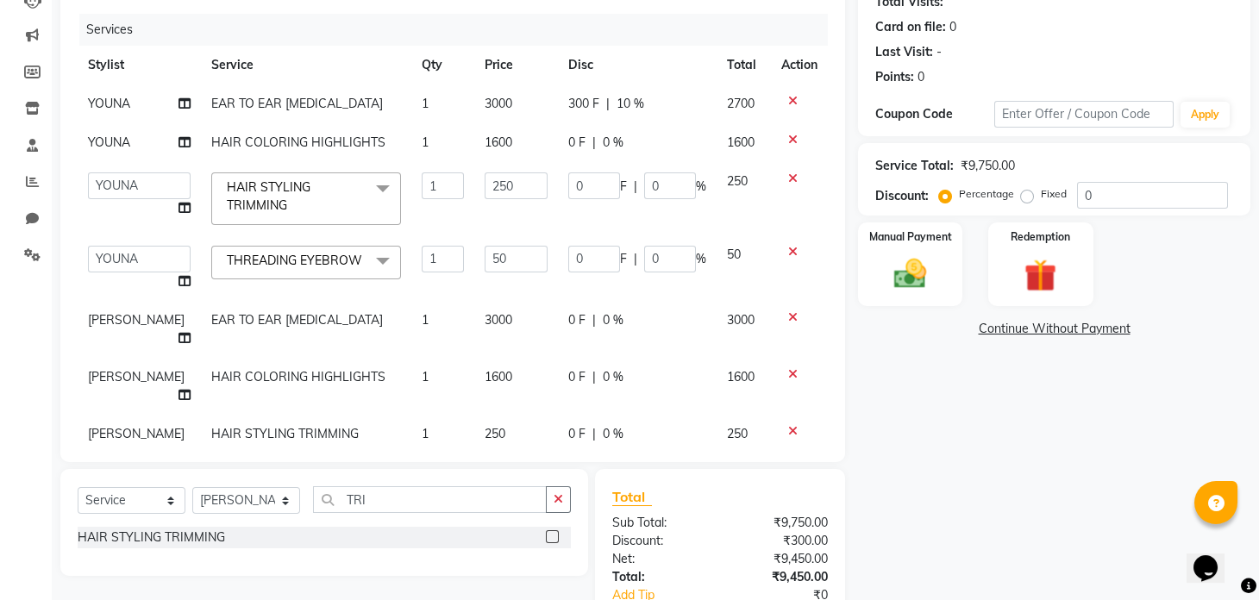
scroll to position [31, 0]
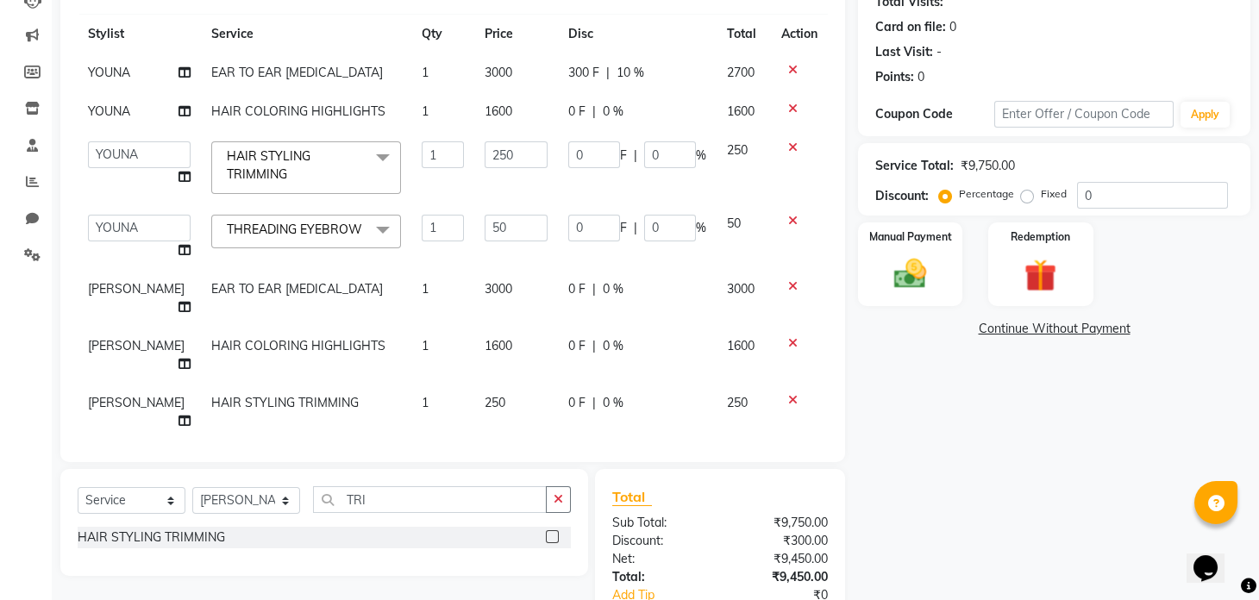
click at [603, 286] on span "0 %" at bounding box center [613, 289] width 21 height 18
select select "86785"
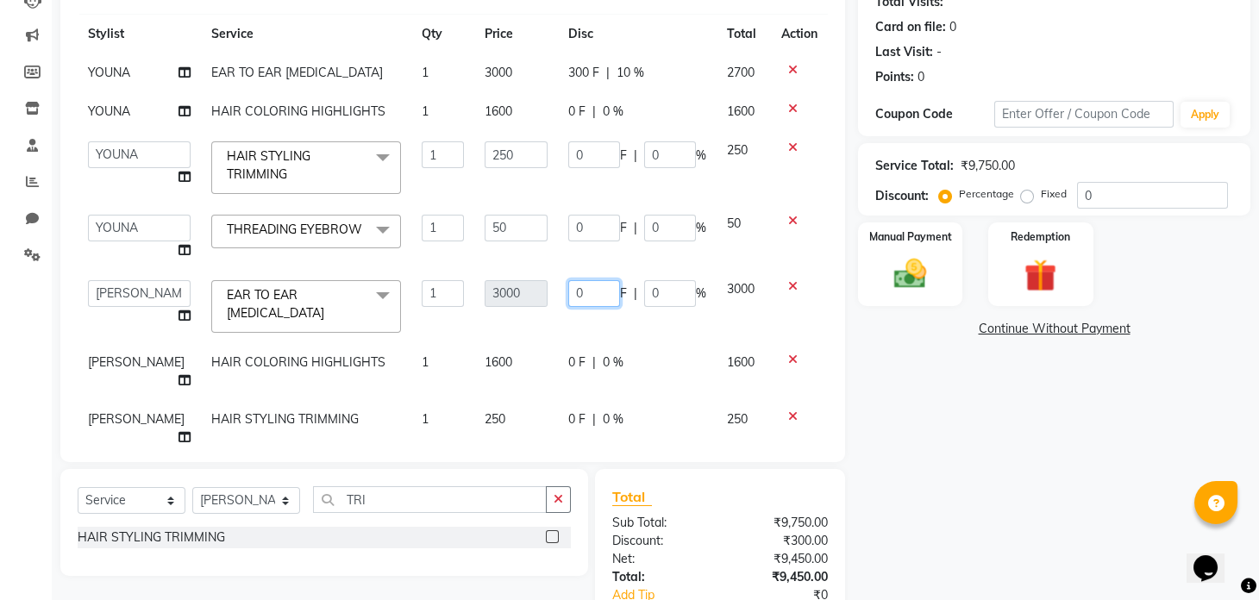
click at [576, 304] on input "0" at bounding box center [594, 293] width 52 height 27
type input "300"
click at [777, 388] on tbody "YOUNA EAR TO EAR [MEDICAL_DATA] 1 3000 300 F | 10 % 2700 YOUNA HAIR COLORING HI…" at bounding box center [453, 255] width 750 height 404
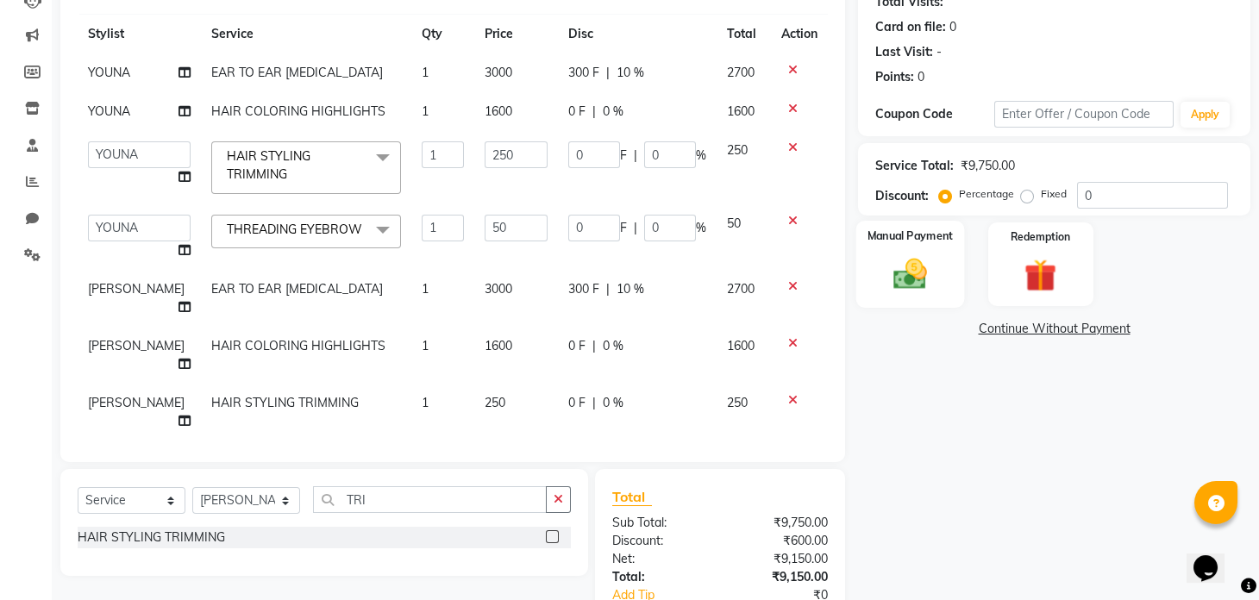
click at [777, 268] on div "Manual Payment" at bounding box center [911, 264] width 109 height 86
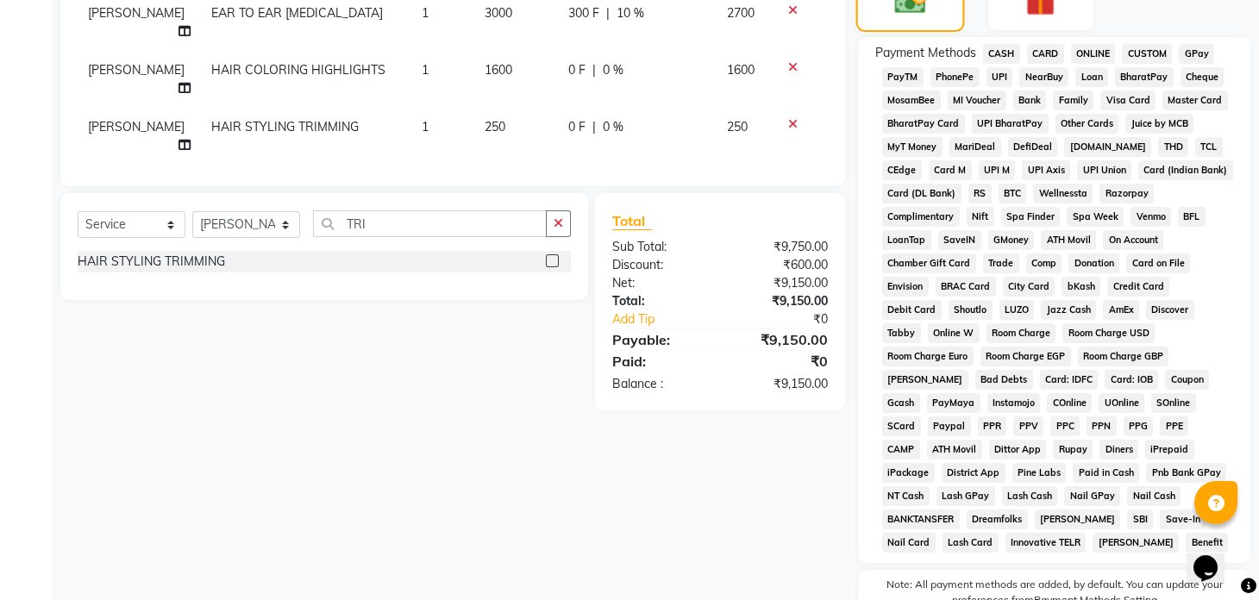
scroll to position [477, 0]
click at [777, 63] on span "GPay" at bounding box center [1196, 53] width 35 height 20
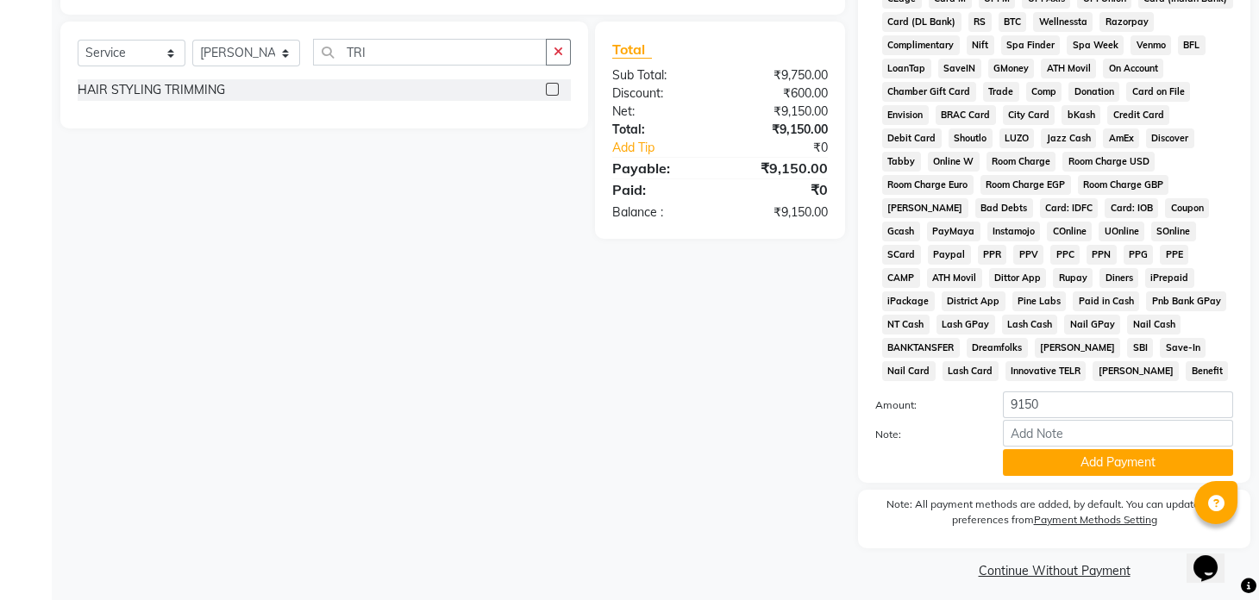
scroll to position [674, 0]
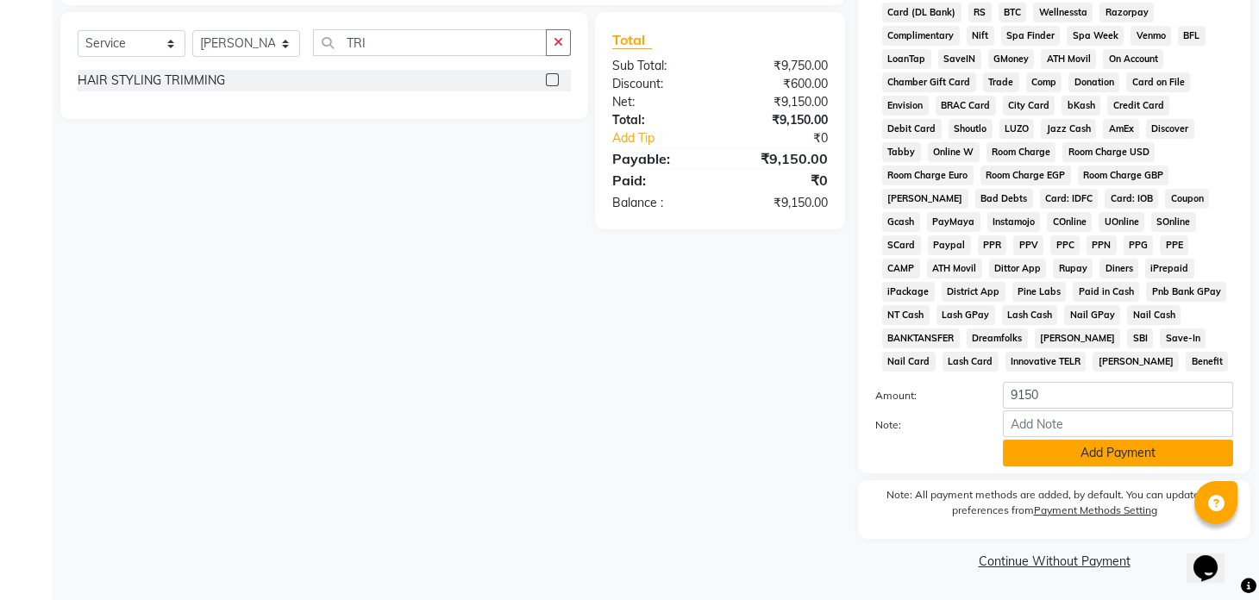
click at [777, 399] on button "Add Payment" at bounding box center [1118, 453] width 230 height 27
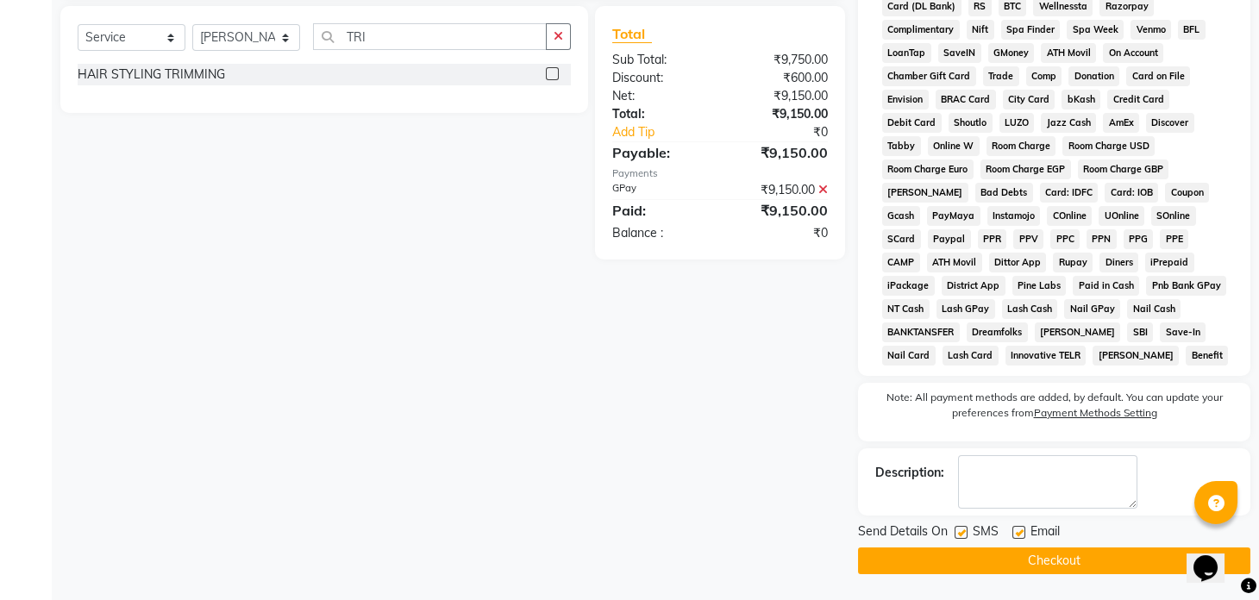
scroll to position [680, 0]
click at [777, 399] on button "Checkout" at bounding box center [1054, 561] width 392 height 27
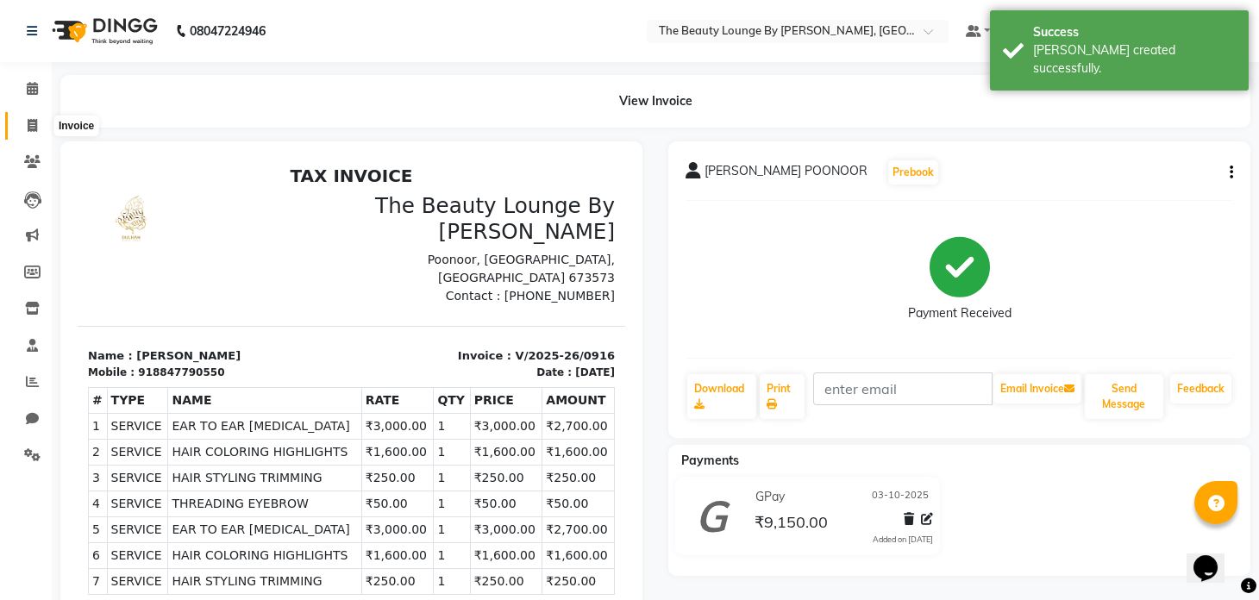
click at [35, 122] on icon at bounding box center [32, 125] width 9 height 13
select select "service"
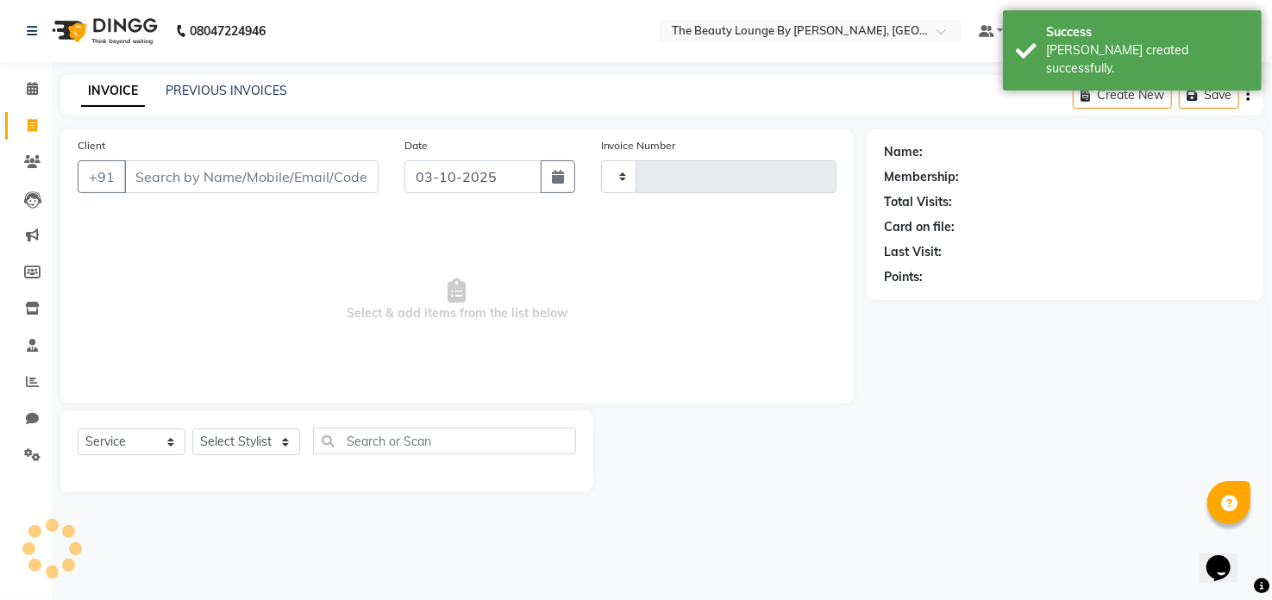
type input "0917"
select select "8577"
click at [29, 89] on icon at bounding box center [32, 88] width 11 height 13
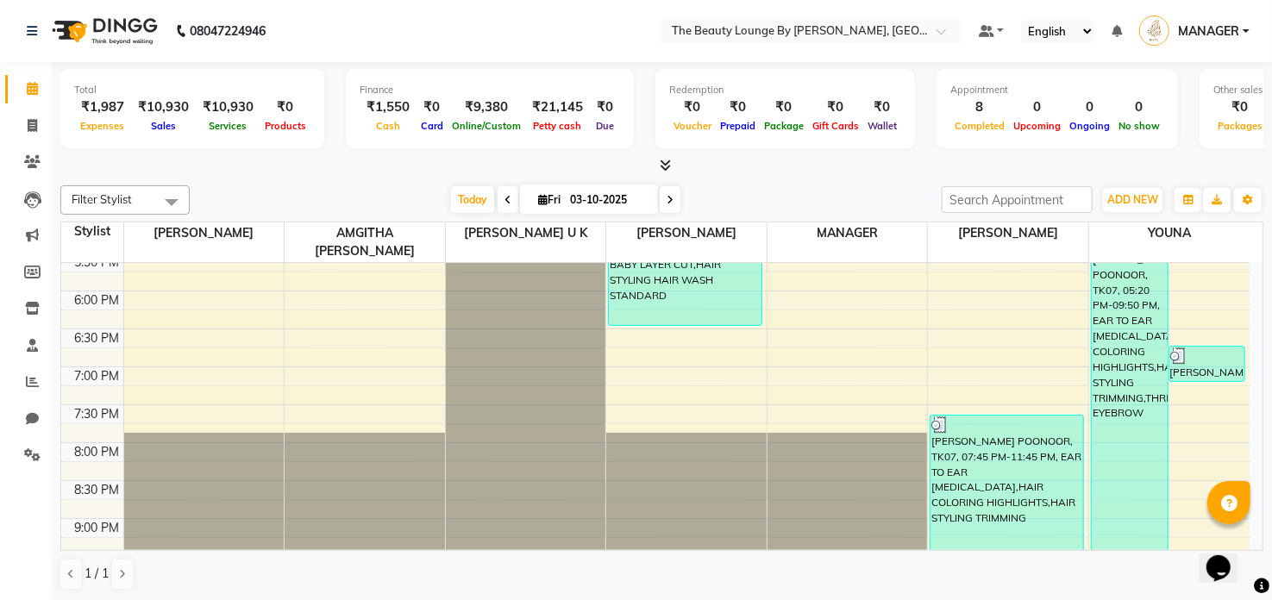
scroll to position [731, 0]
click at [701, 161] on div at bounding box center [661, 166] width 1203 height 18
click at [777, 194] on span "ADD NEW" at bounding box center [1133, 199] width 51 height 13
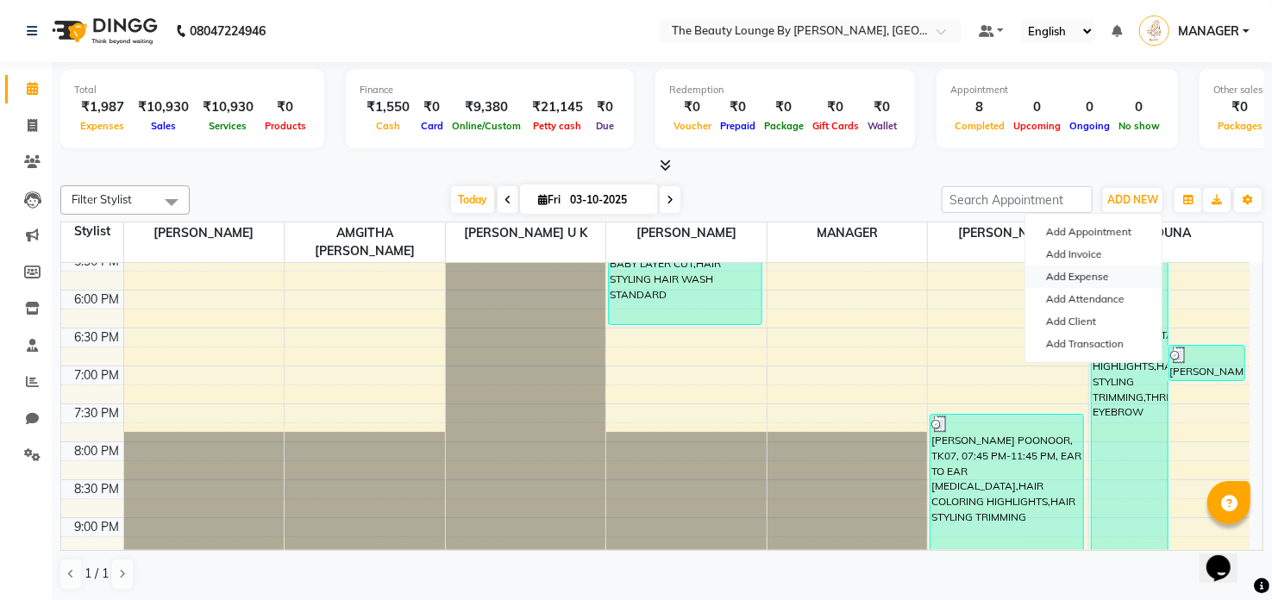
click at [777, 270] on link "Add Expense" at bounding box center [1094, 277] width 136 height 22
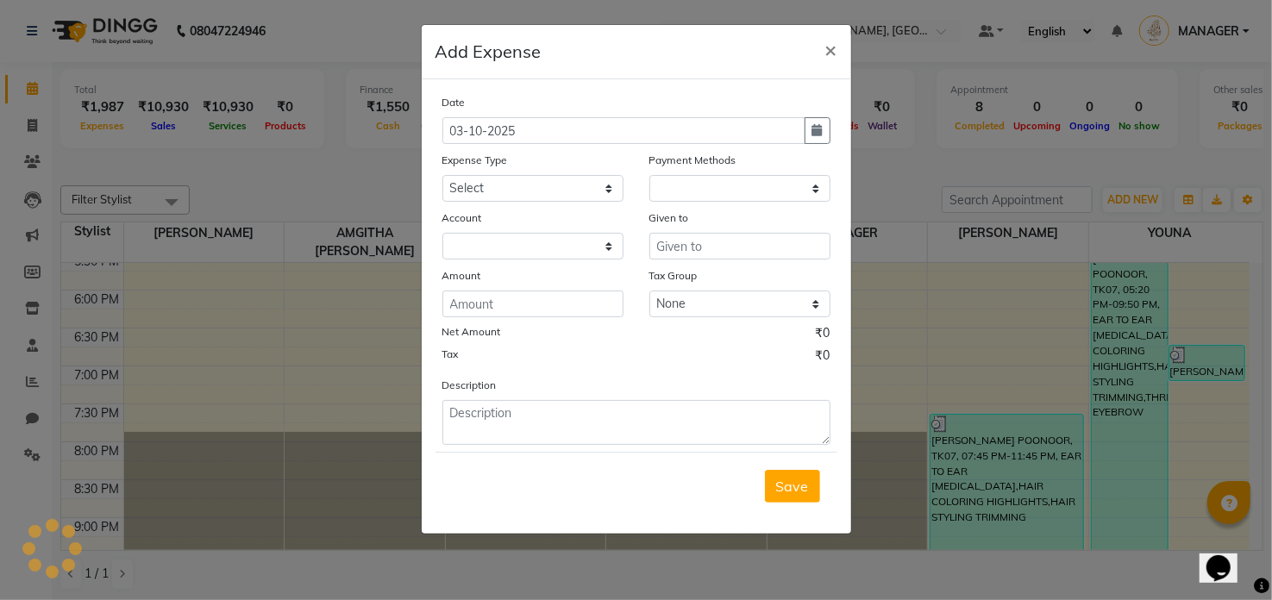
select select "1"
select select "7788"
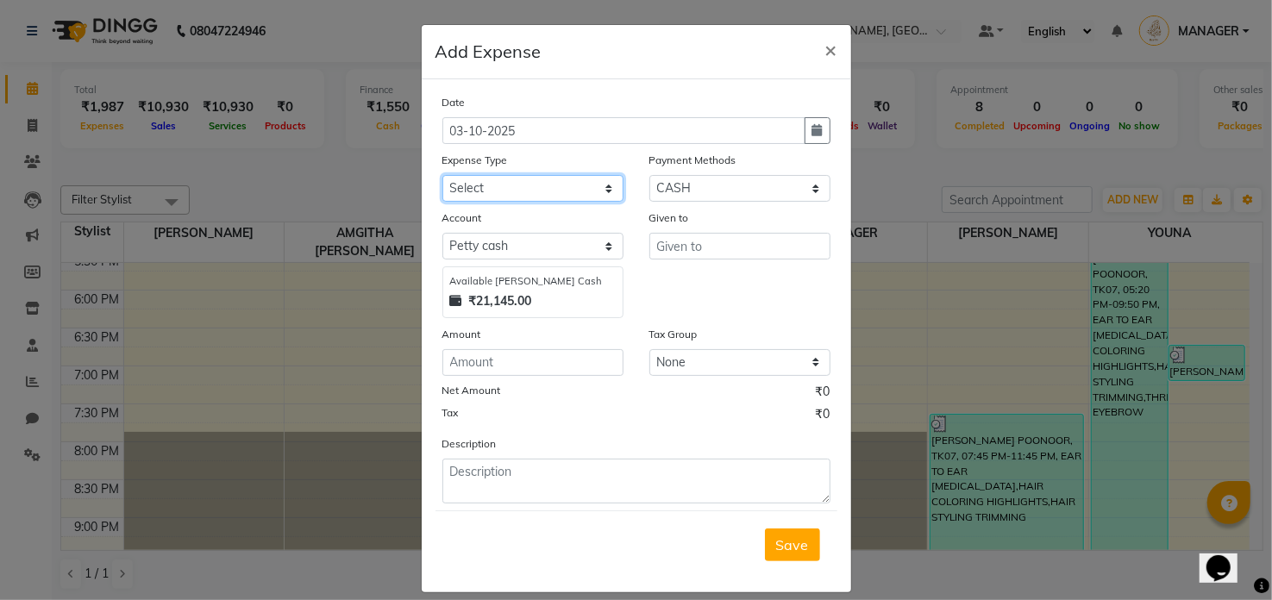
click at [574, 187] on select "Select Advance Salary Advertisement Air freshener Amar Bank charges Bonus Car m…" at bounding box center [532, 188] width 181 height 27
select select "25053"
click at [442, 175] on select "Select Advance Salary Advertisement Air freshener Amar Bank charges Bonus Car m…" at bounding box center [532, 188] width 181 height 27
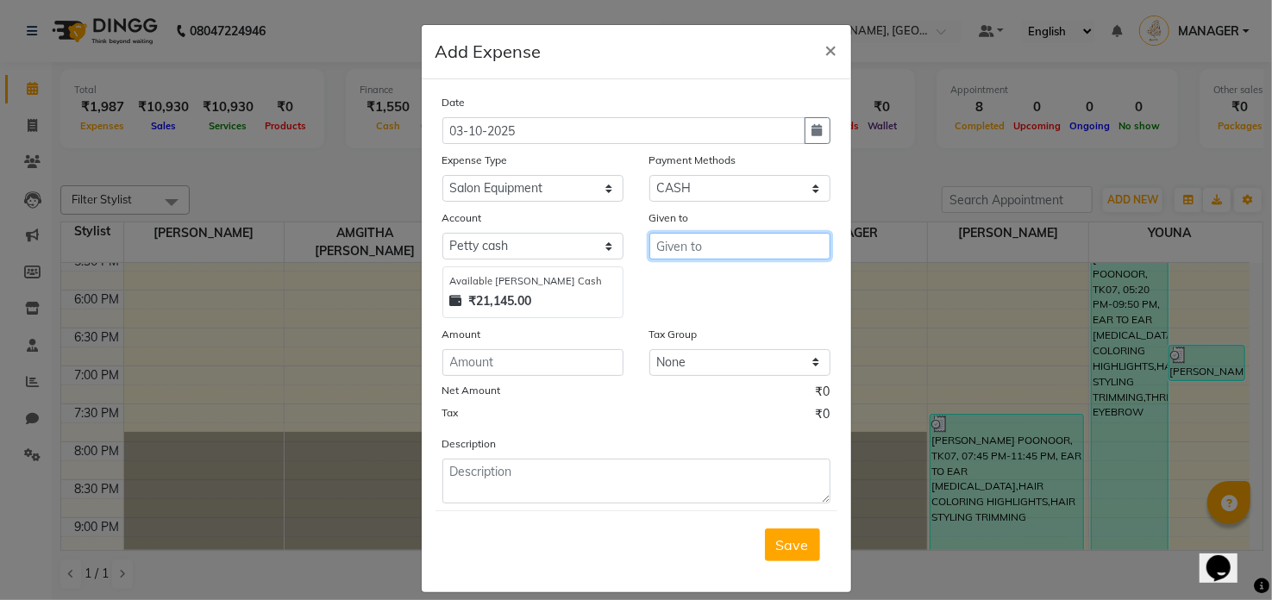
click at [696, 254] on input "text" at bounding box center [740, 246] width 181 height 27
type input "[PERSON_NAME]"
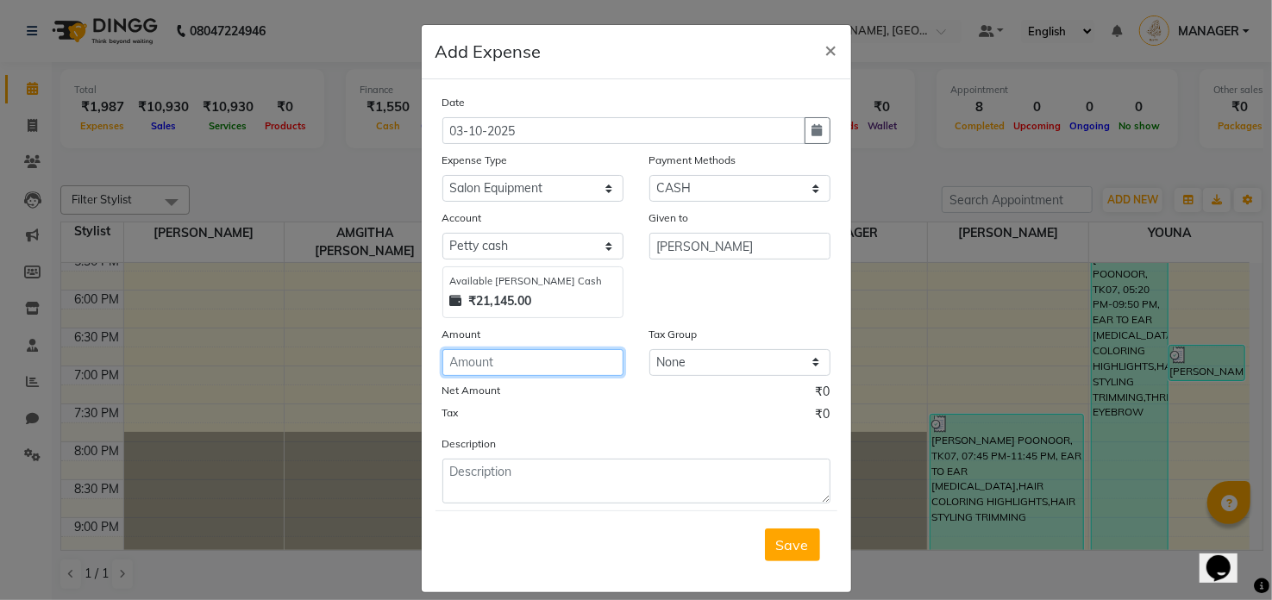
click at [549, 361] on input "number" at bounding box center [532, 362] width 181 height 27
type input "273"
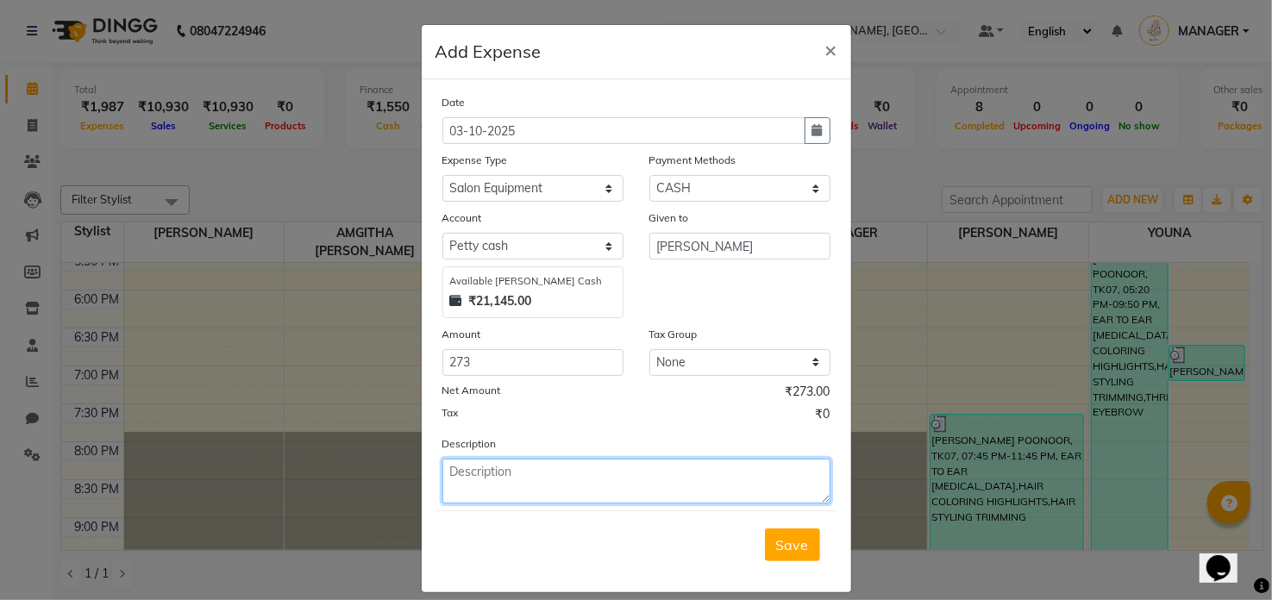
click at [495, 399] on textarea at bounding box center [636, 481] width 388 height 45
type textarea "BUY EQUIPMENT NEEDED FOR NAIL EXTENSIONS"
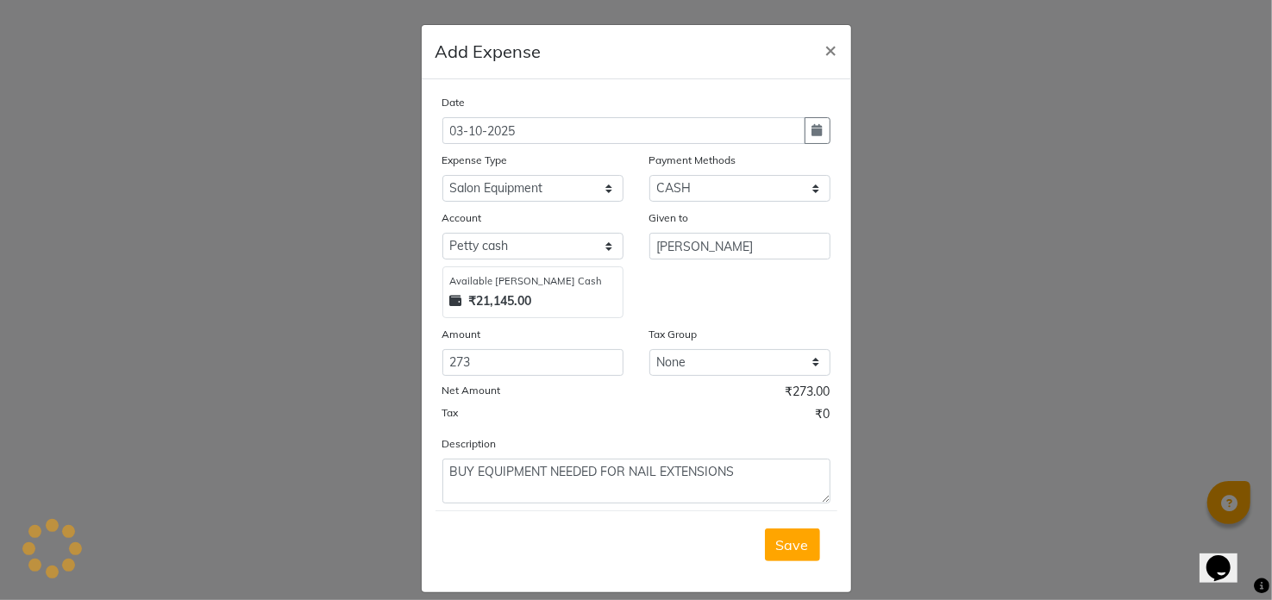
type input "9526010002"
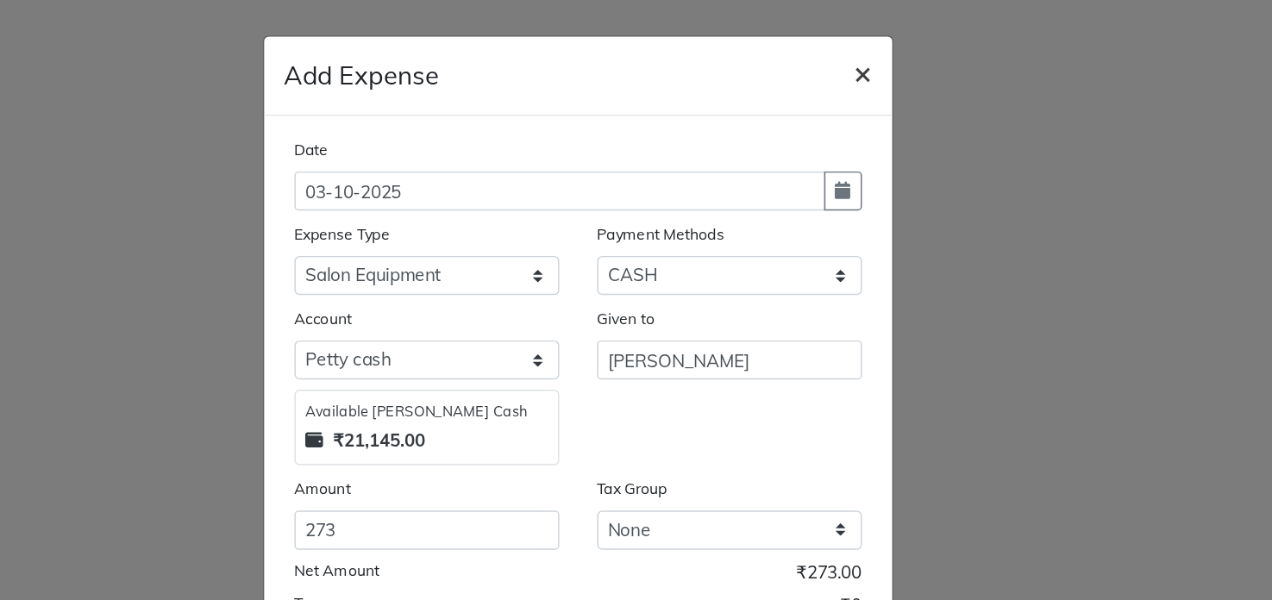
type textarea "BUY EQUIPMENT NEEDED FOR NAIL EXTENSIONS"
click at [777, 53] on span "×" at bounding box center [831, 49] width 12 height 26
